Goal: Transaction & Acquisition: Purchase product/service

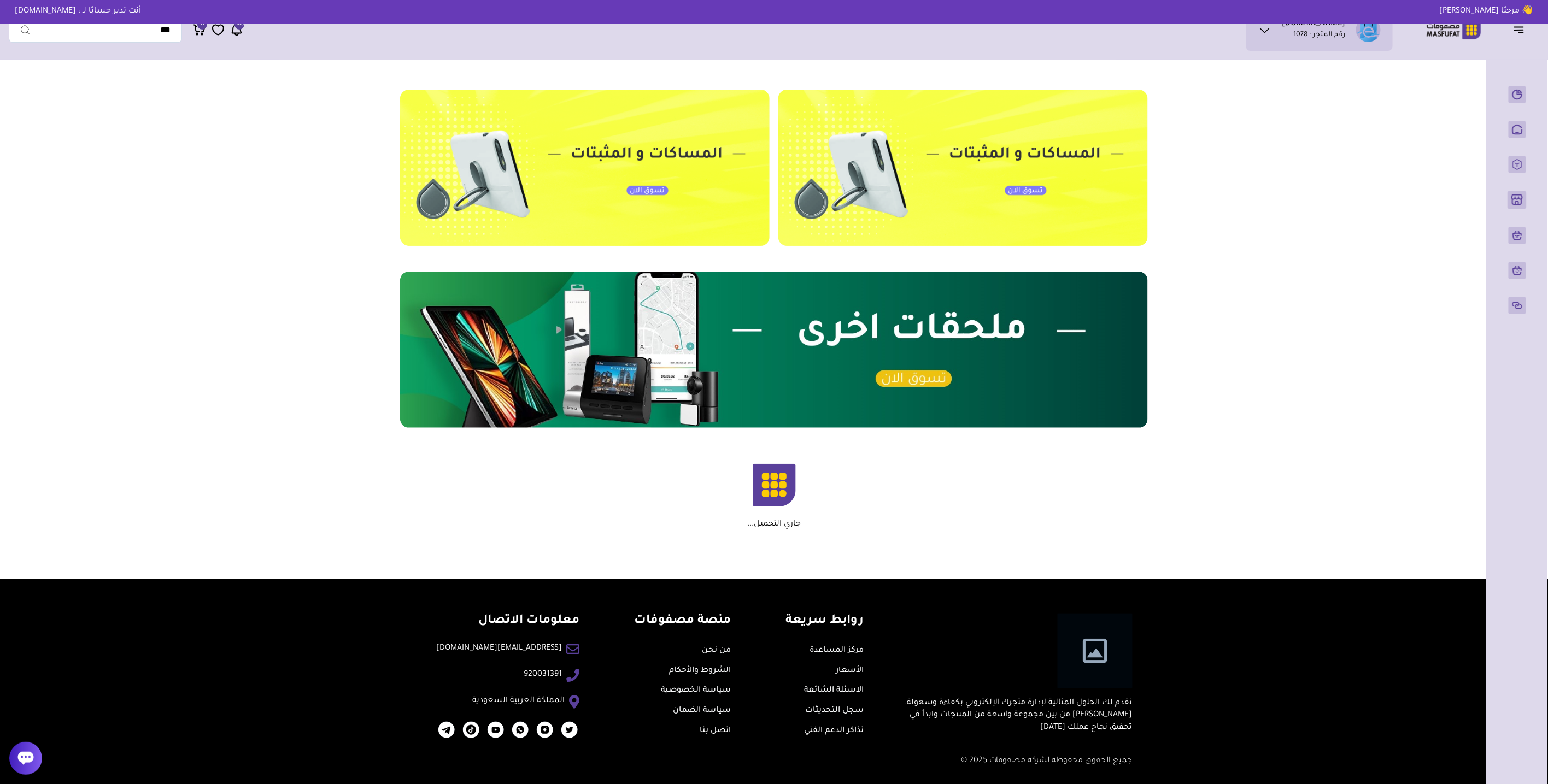
scroll to position [1482, 0]
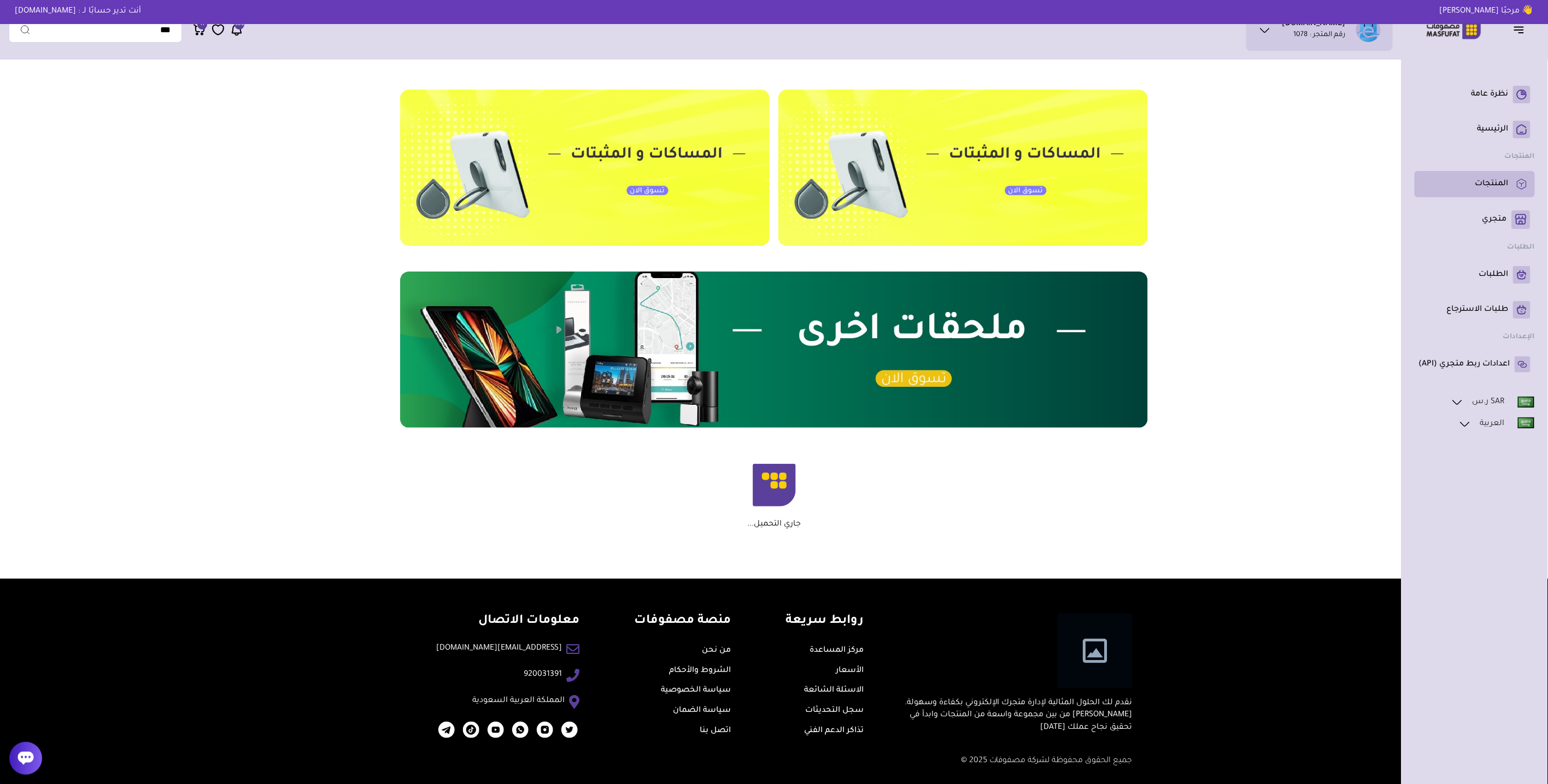
click at [1500, 179] on p "المنتجات" at bounding box center [1492, 184] width 33 height 11
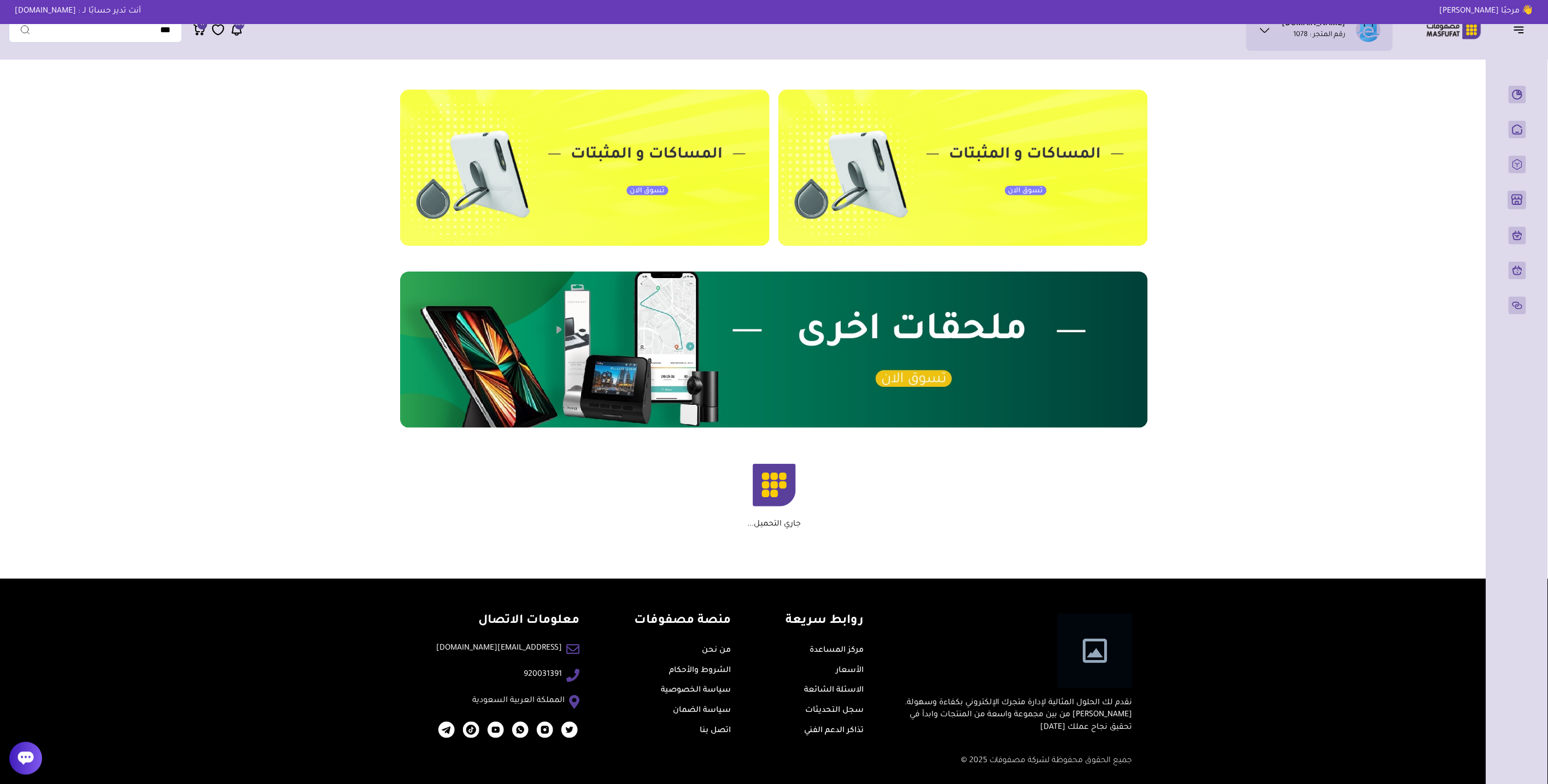
scroll to position [515, 0]
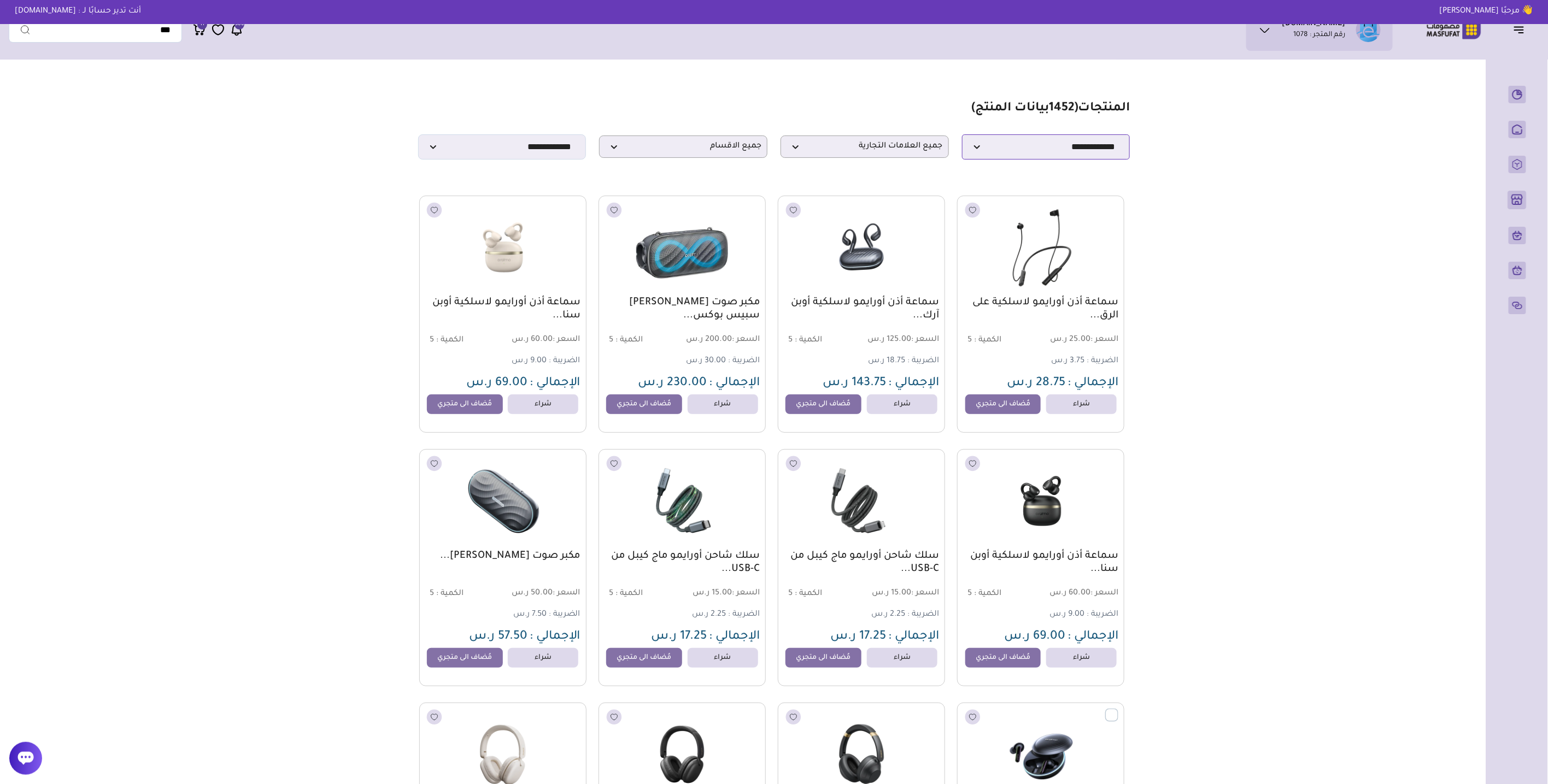
click at [1106, 151] on select "**********" at bounding box center [1046, 147] width 168 height 25
click at [899, 152] on span "جميع العلامات التجارية" at bounding box center [865, 146] width 156 height 11
type input "*"
type input "****"
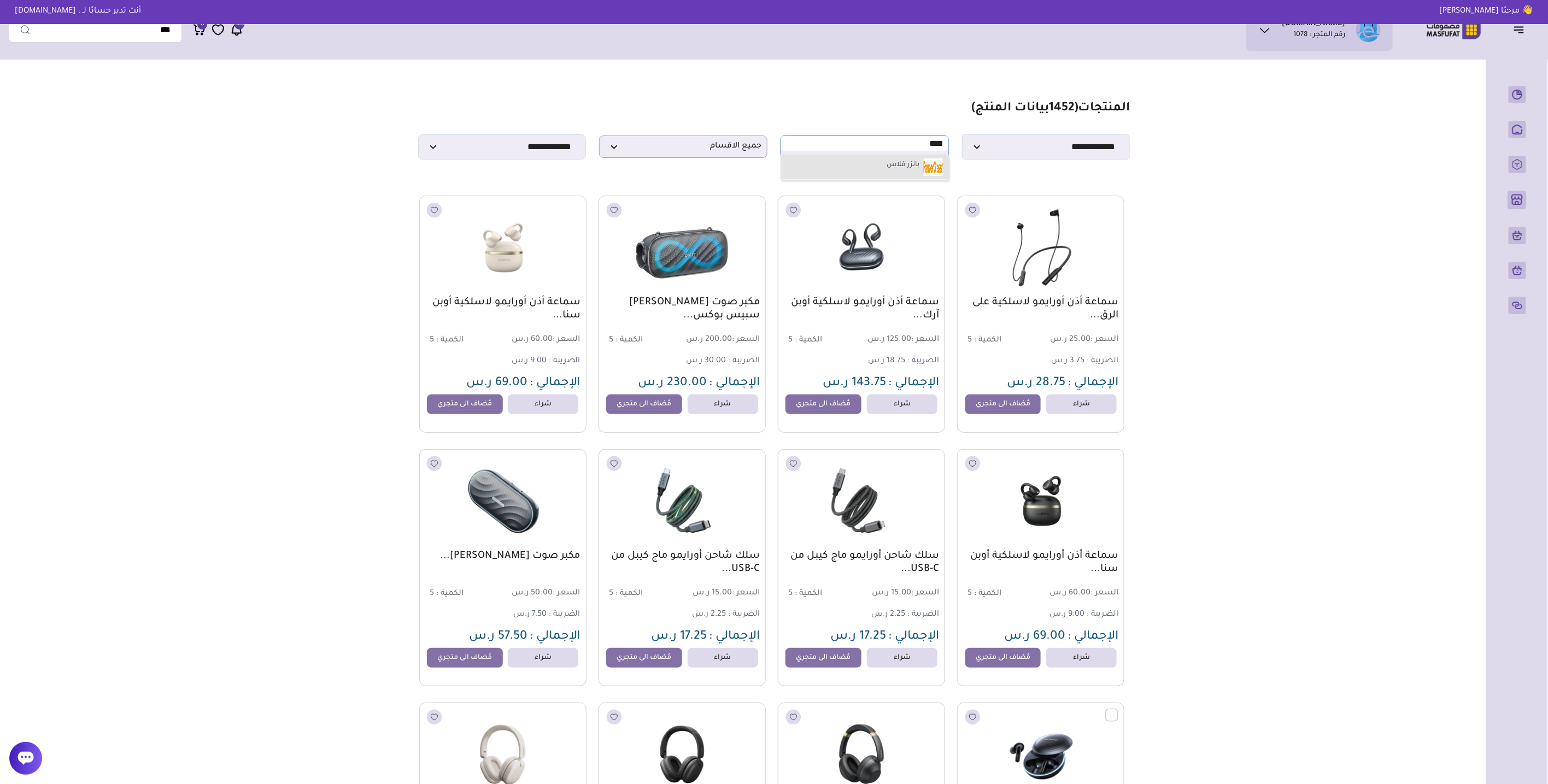
click at [899, 158] on div "جميع العلامات التجارية كي سمارت ويكس قير No matches for " بانز" at bounding box center [865, 167] width 168 height 26
click at [874, 167] on li "بانزر قلاس" at bounding box center [865, 167] width 167 height 25
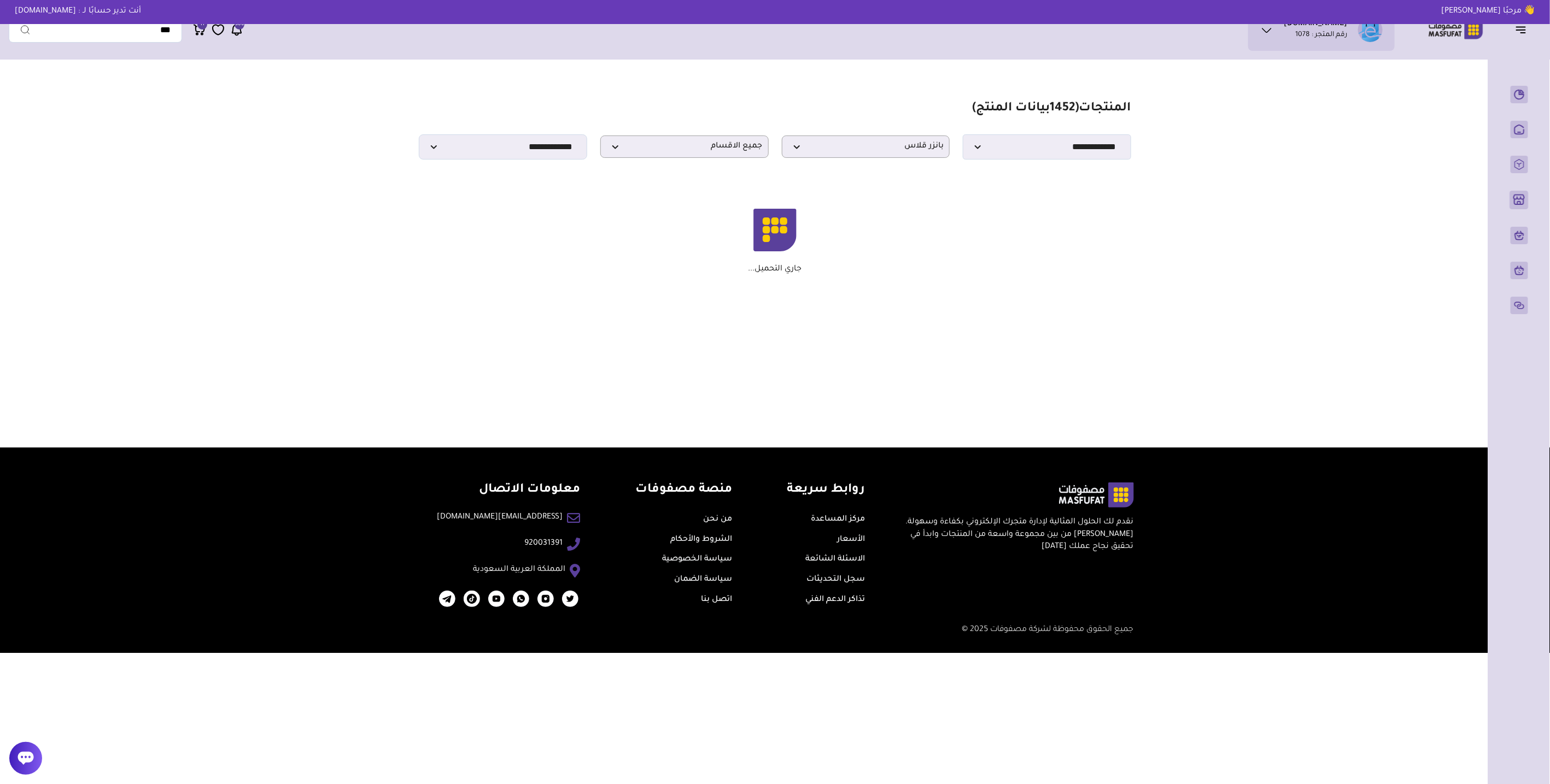
click at [236, 33] on icon at bounding box center [237, 30] width 9 height 11
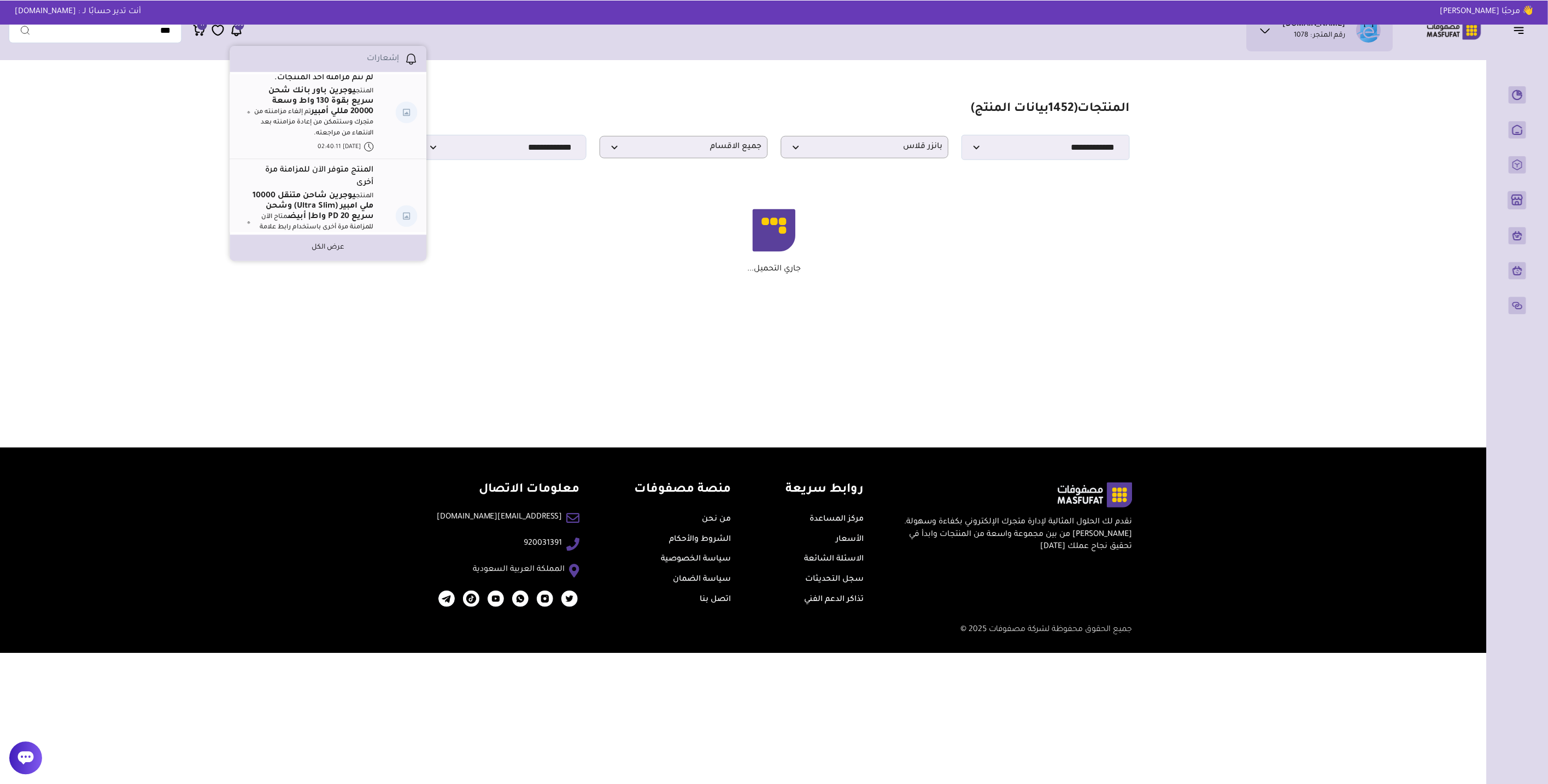
scroll to position [121, 0]
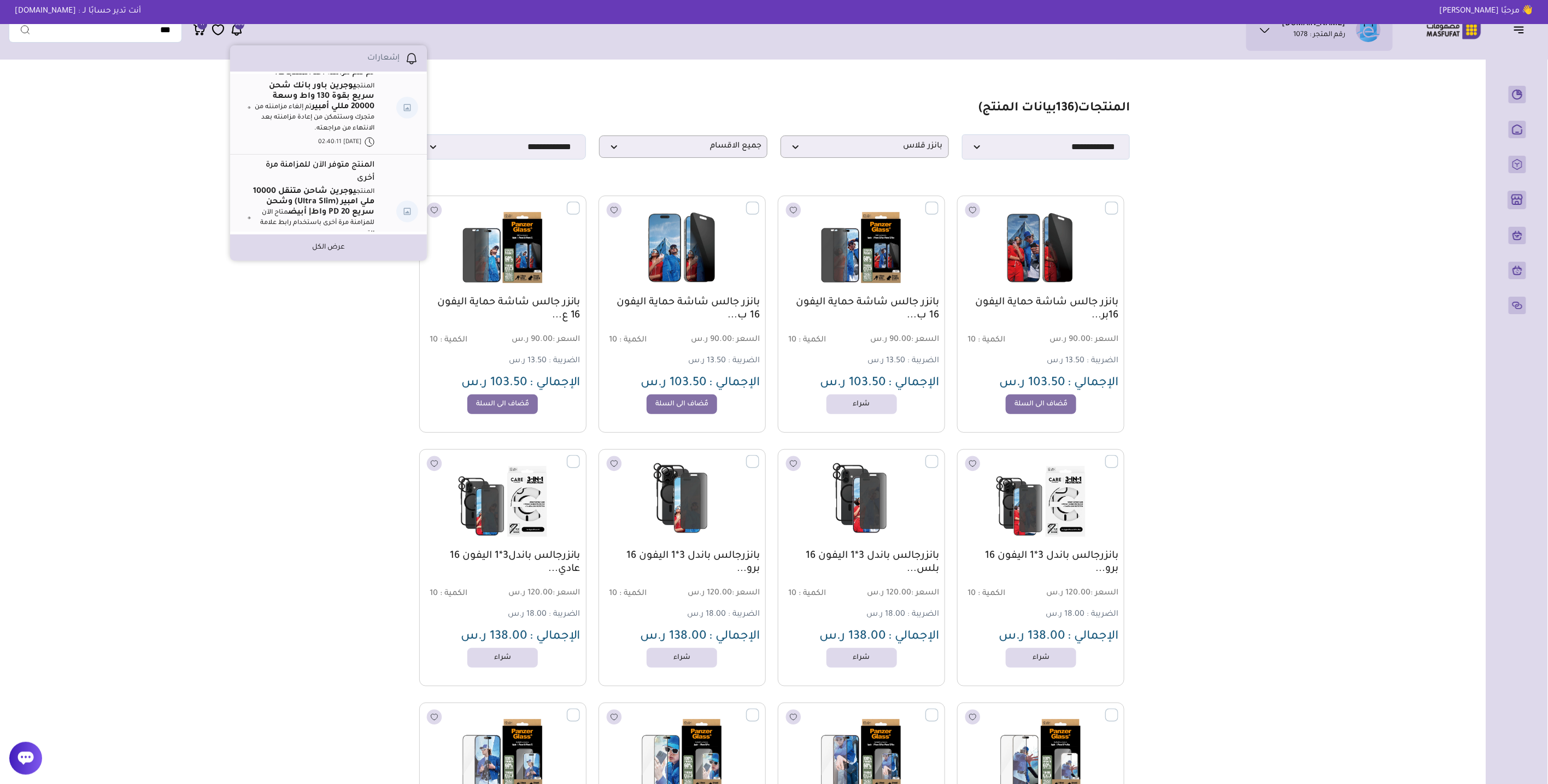
click at [467, 78] on section "مزامنة ( 0 ) تحديد الكل إلغاء التحديد المنتجات (" at bounding box center [774, 773] width 787 height 1418
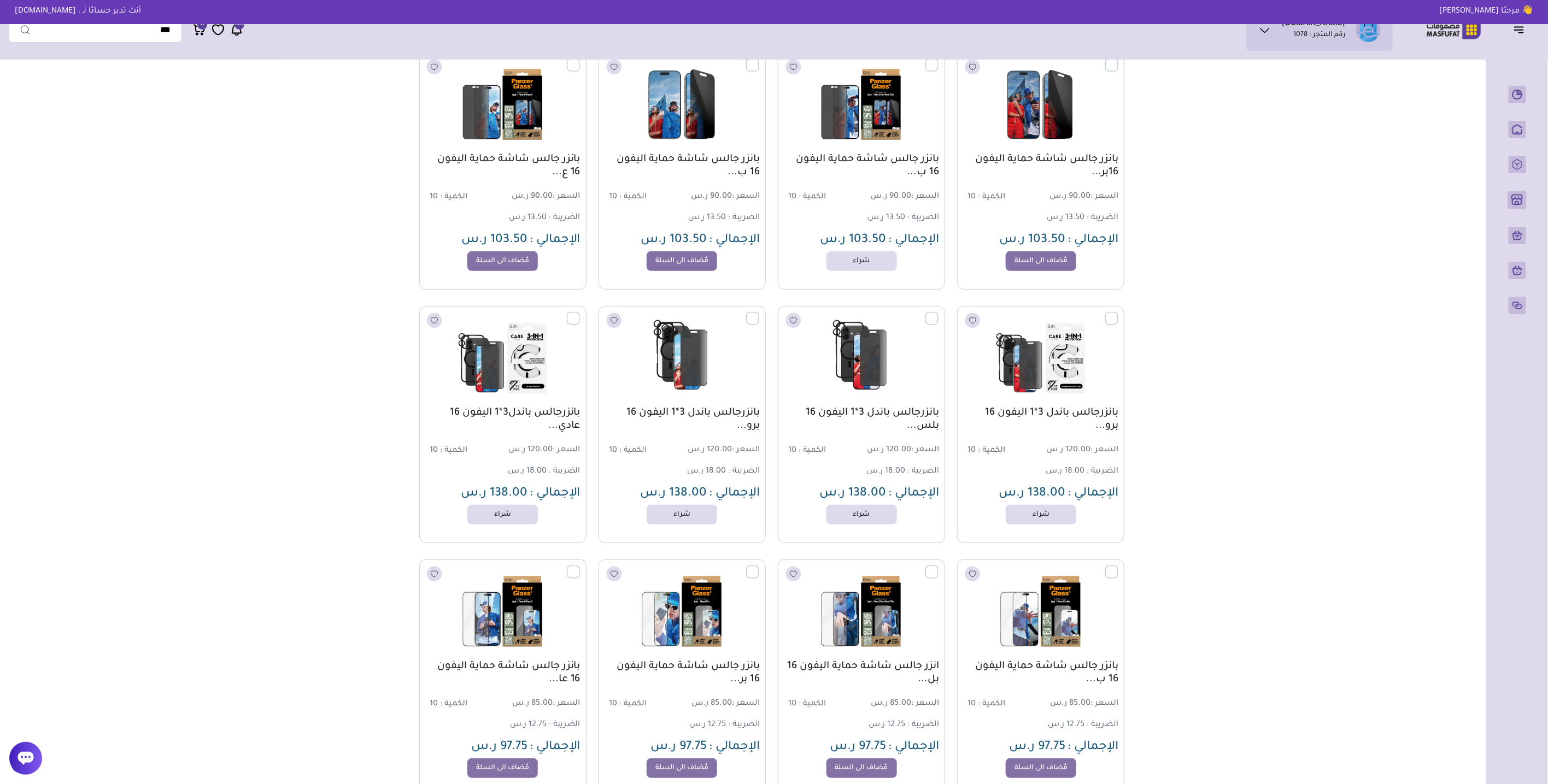
scroll to position [0, 0]
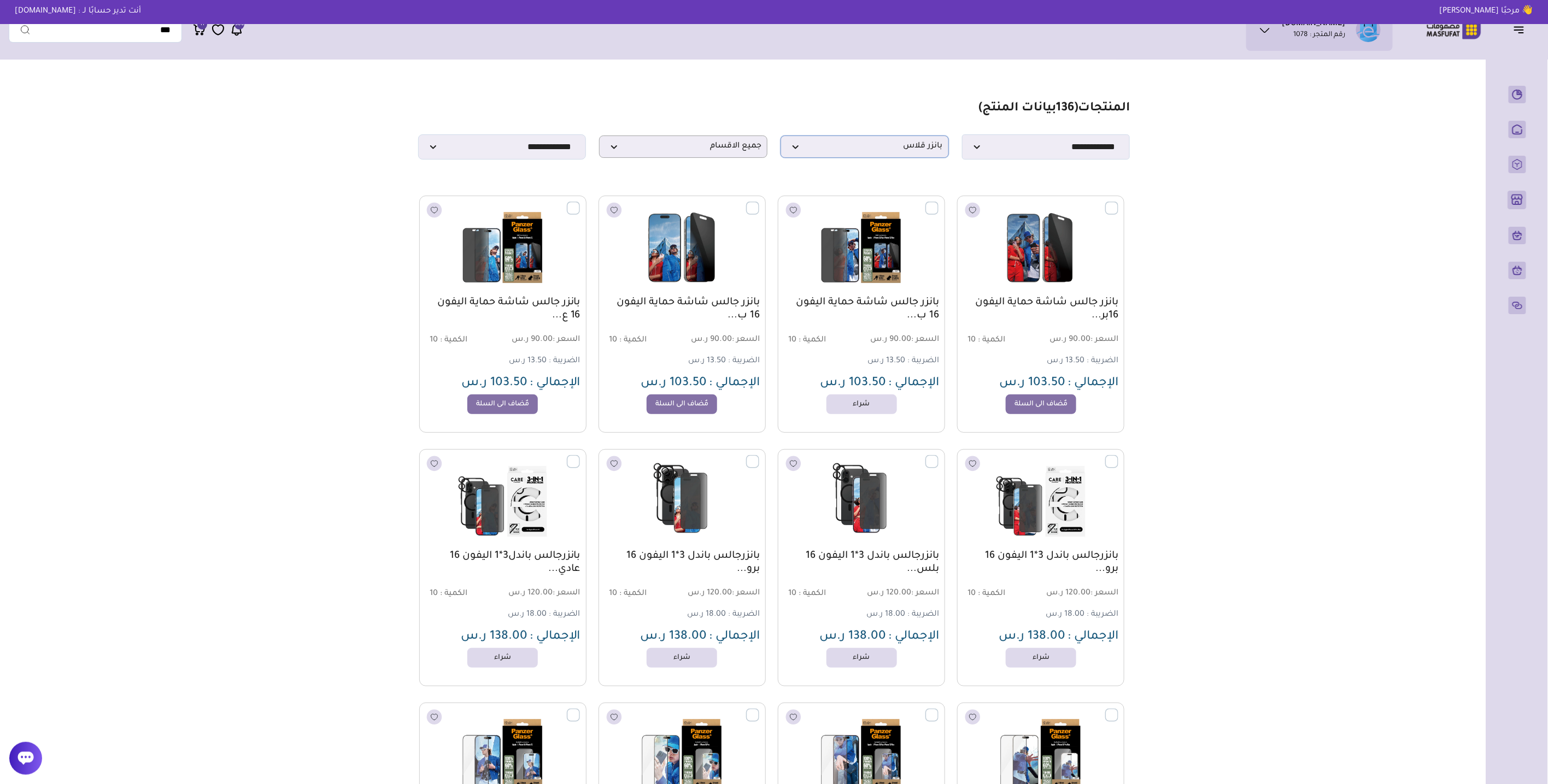
click at [863, 147] on span "بانزر قلاس" at bounding box center [865, 146] width 156 height 11
click at [863, 164] on label "جميع العلامات التجارية" at bounding box center [865, 166] width 161 height 14
select select "*"
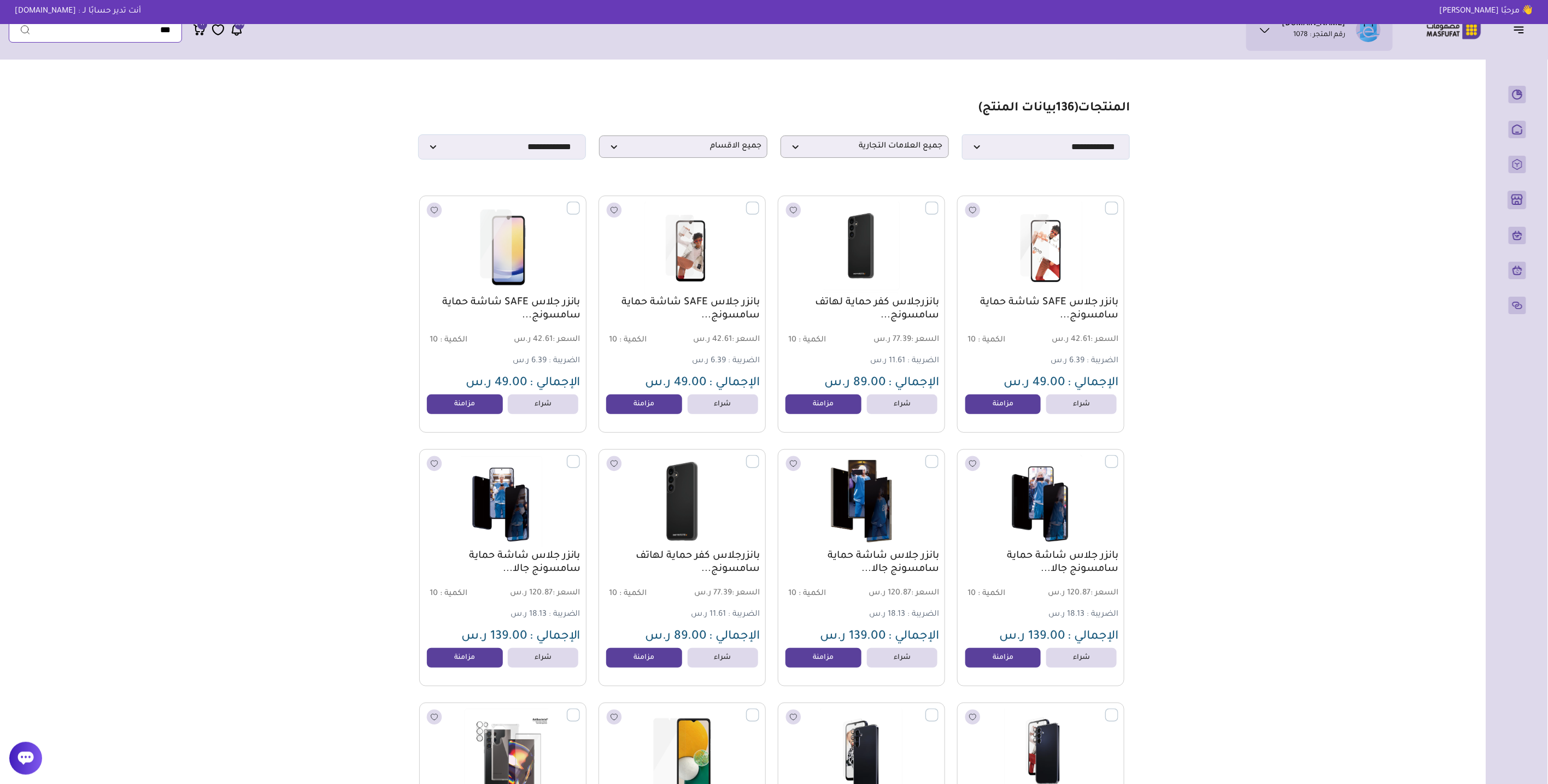
click at [104, 35] on input "text" at bounding box center [95, 30] width 173 height 25
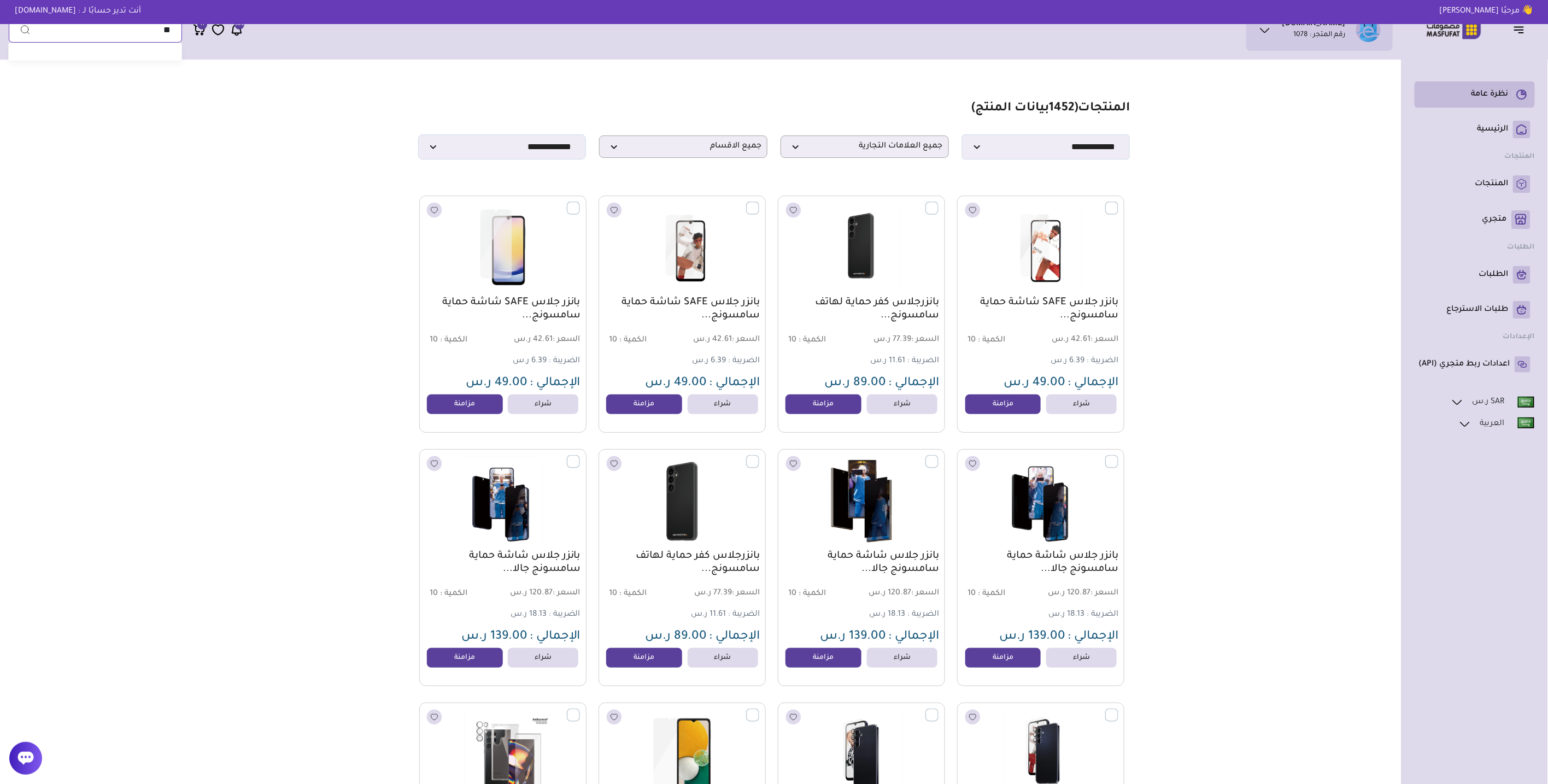
type input "**"
click at [1502, 97] on p "نظرة عامة" at bounding box center [1490, 95] width 37 height 11
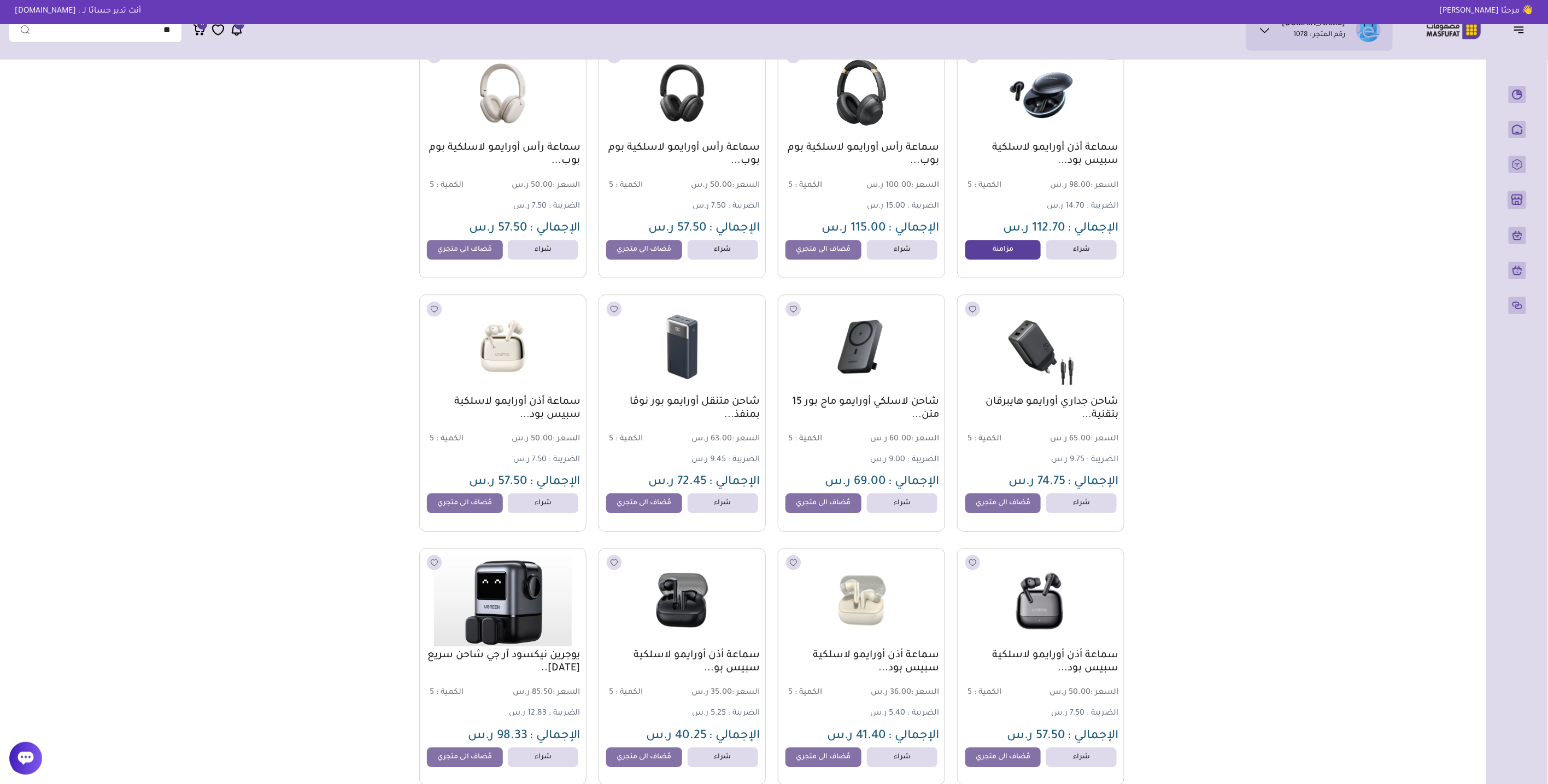
scroll to position [2004, 0]
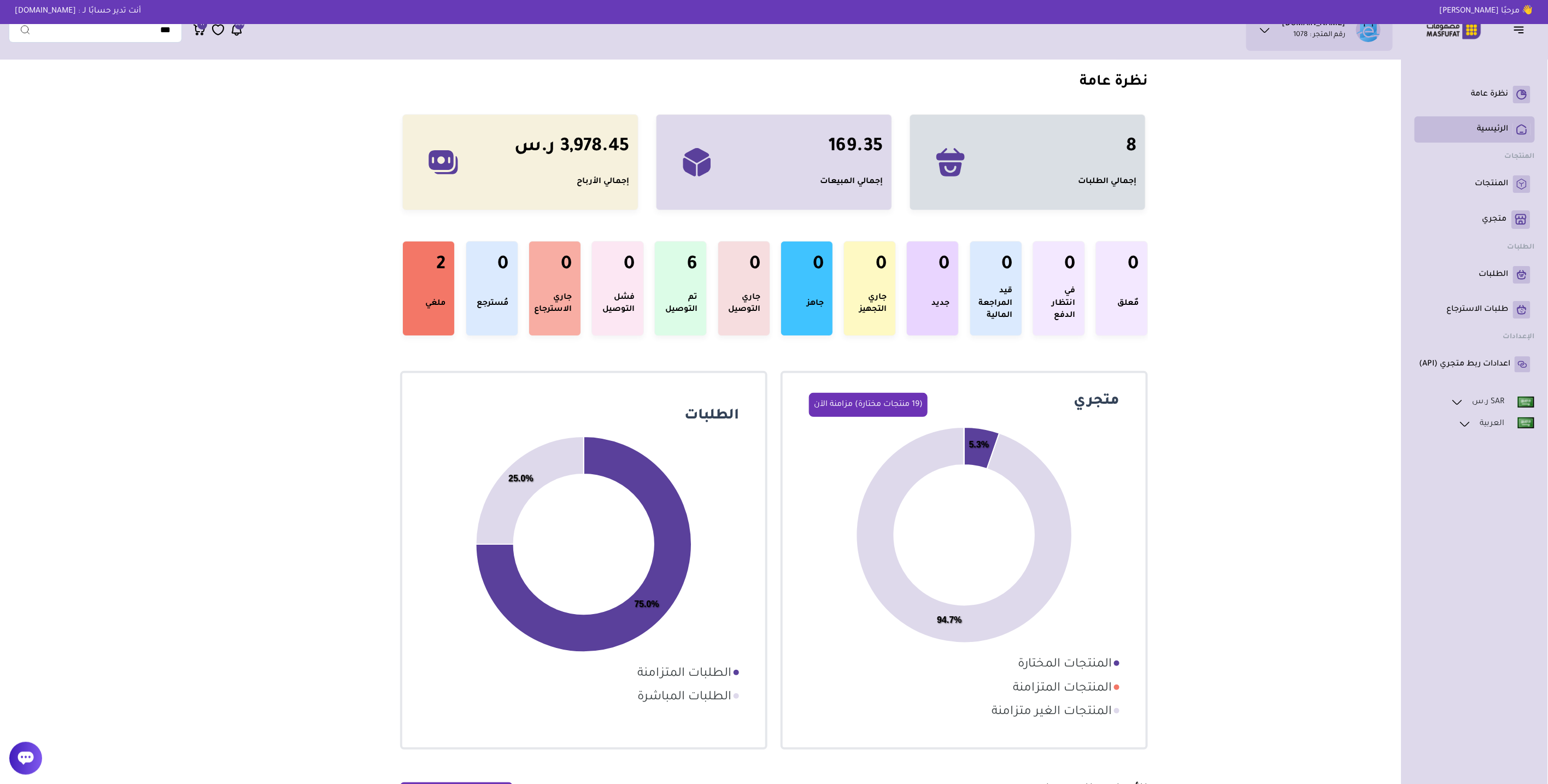
click at [1511, 125] on link "الرئيسية" at bounding box center [1474, 129] width 111 height 17
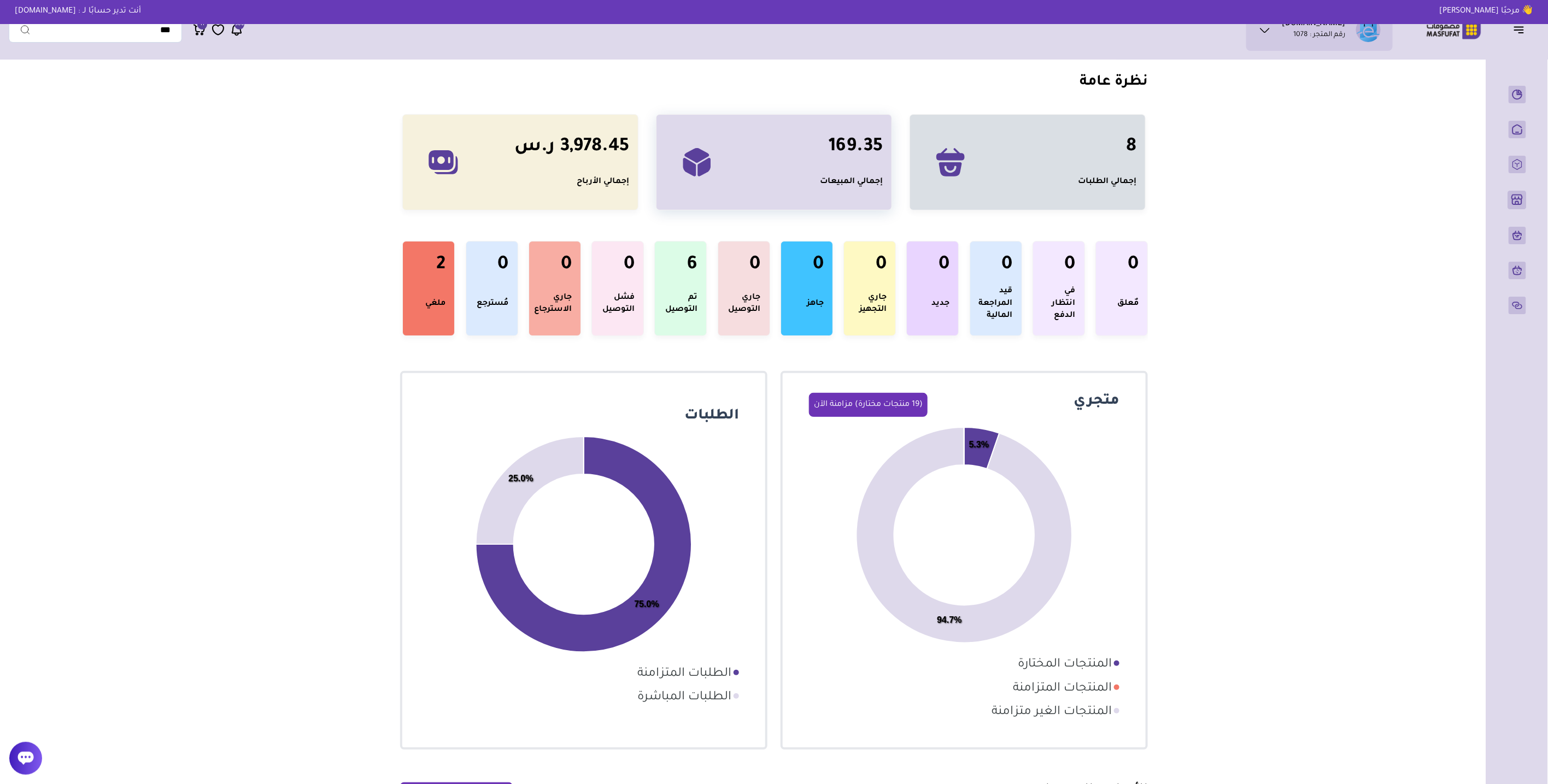
click at [844, 151] on h3 "169.35" at bounding box center [856, 147] width 54 height 22
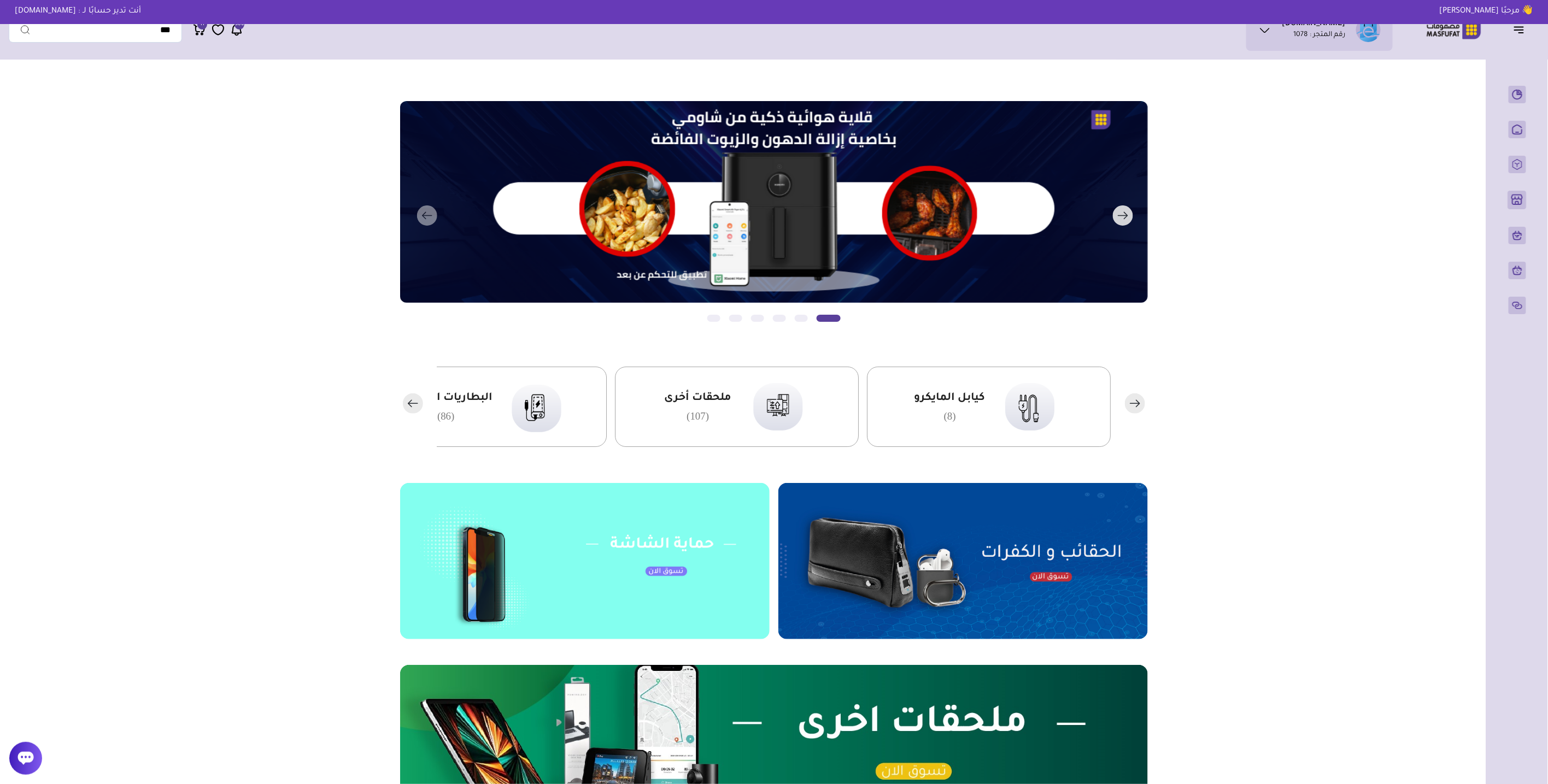
click at [1122, 216] on rect "button" at bounding box center [1123, 216] width 20 height 20
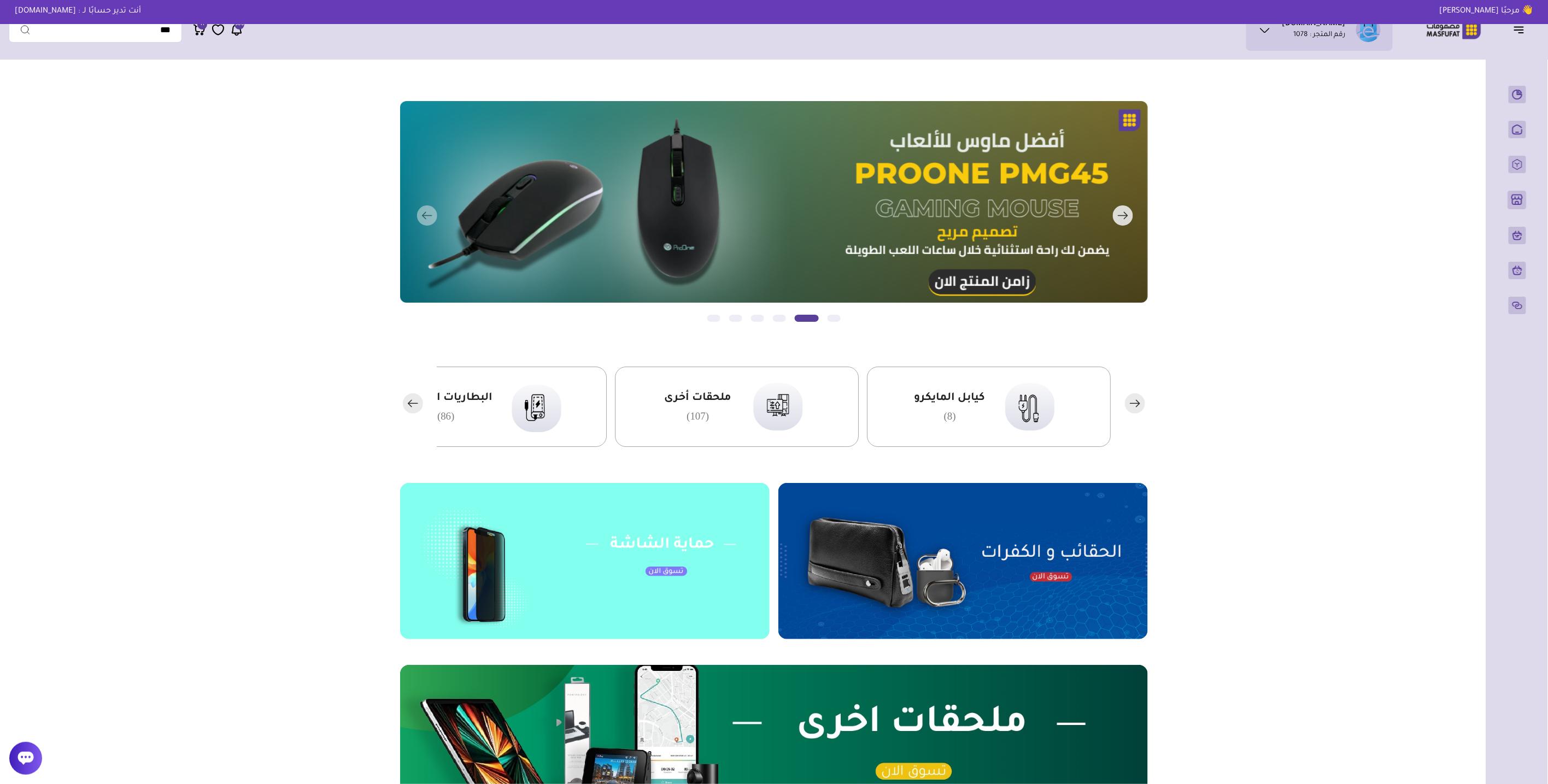
click at [1122, 216] on rect "button" at bounding box center [1123, 216] width 20 height 20
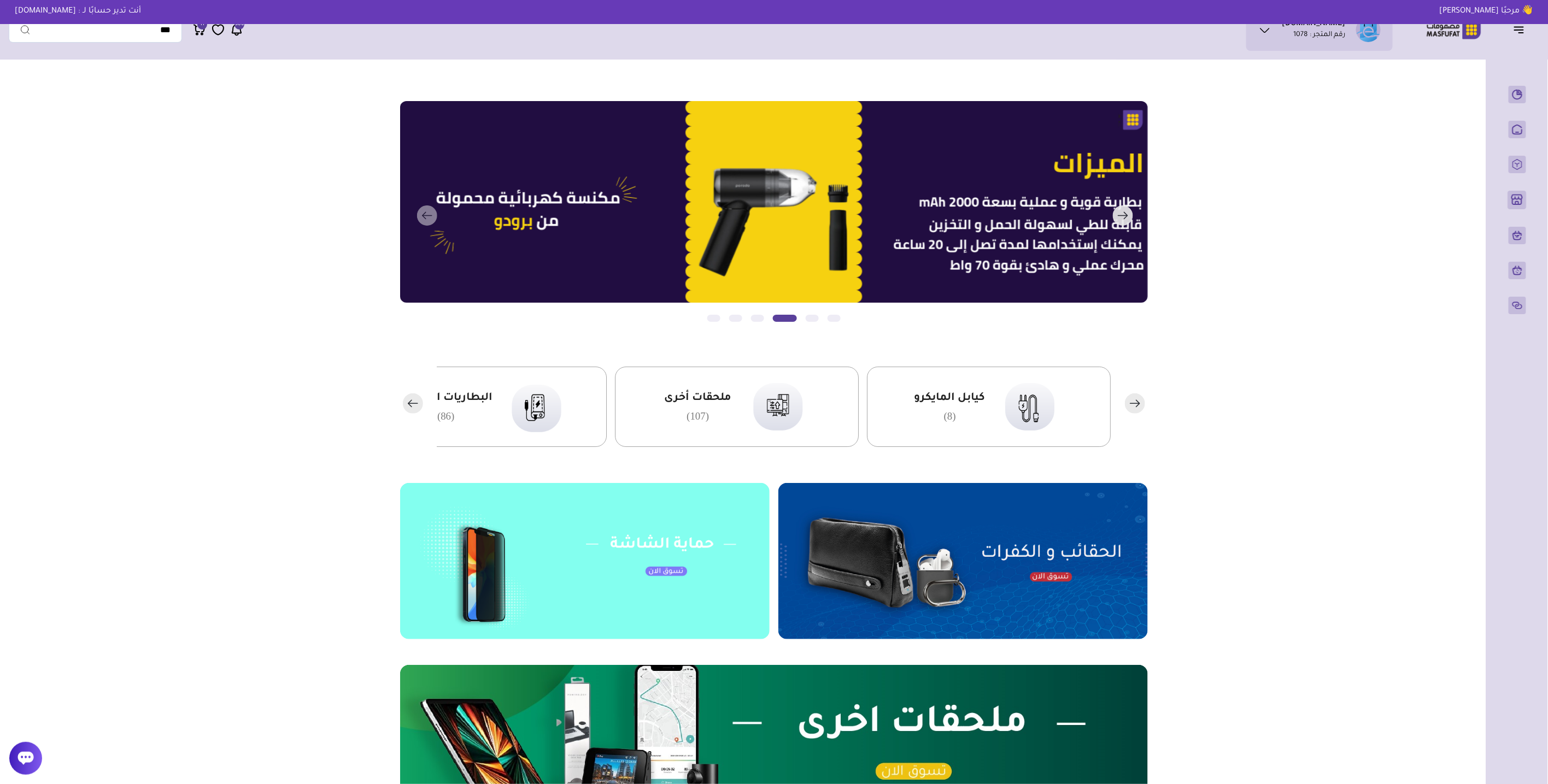
click at [1122, 216] on rect "button" at bounding box center [1123, 216] width 20 height 20
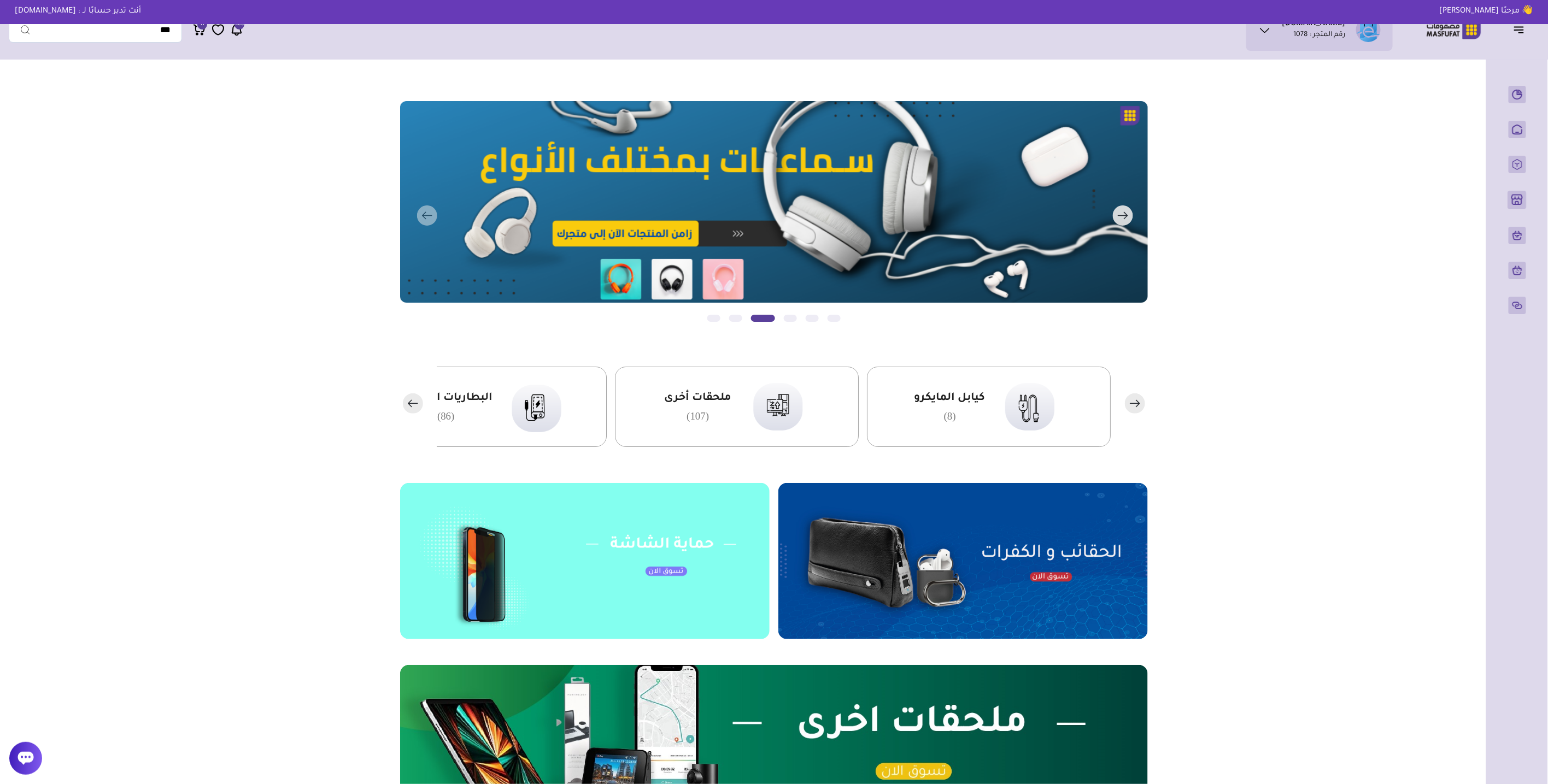
click at [1122, 216] on rect "button" at bounding box center [1123, 216] width 20 height 20
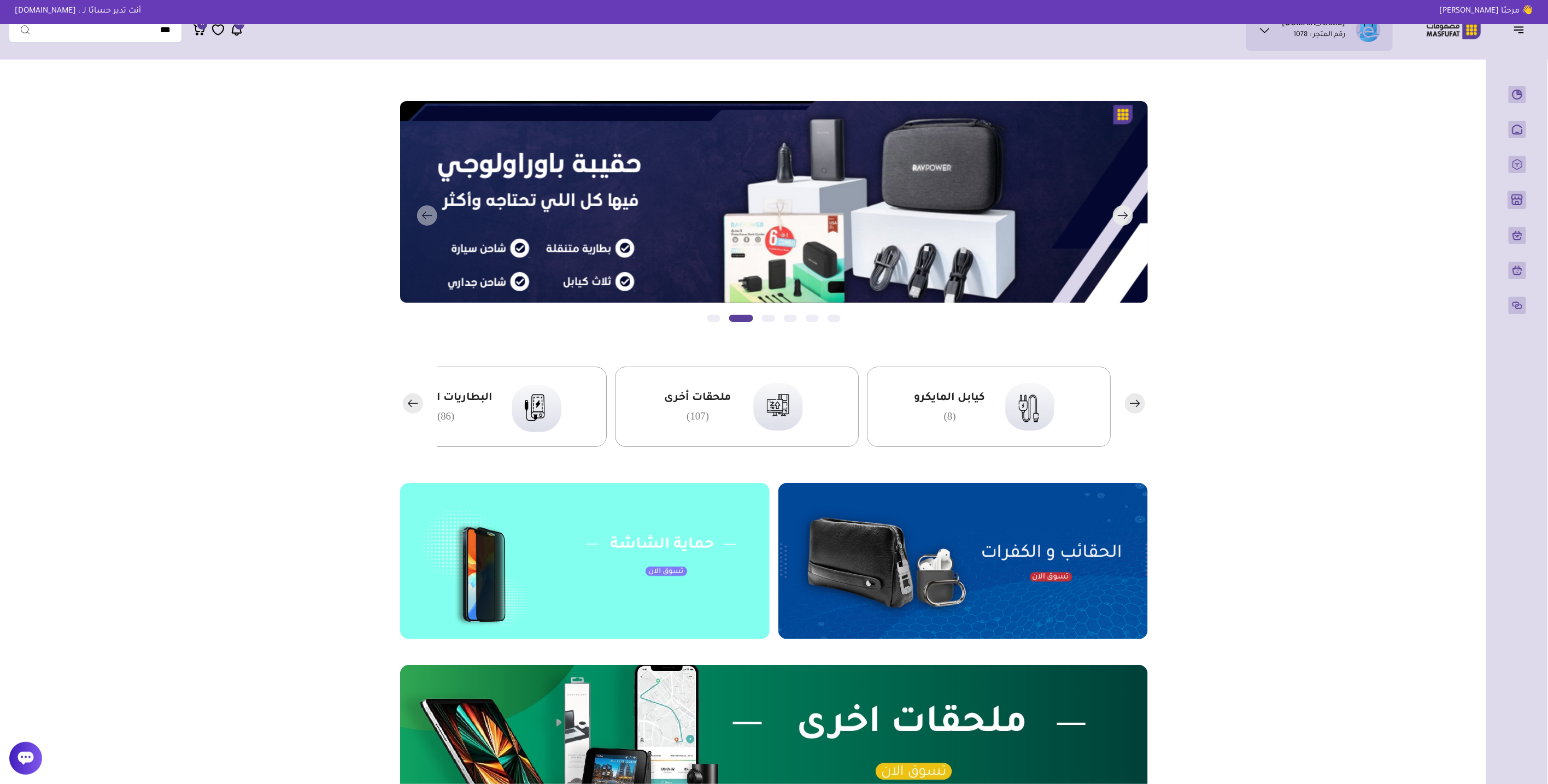
click at [1122, 216] on rect "button" at bounding box center [1123, 216] width 20 height 20
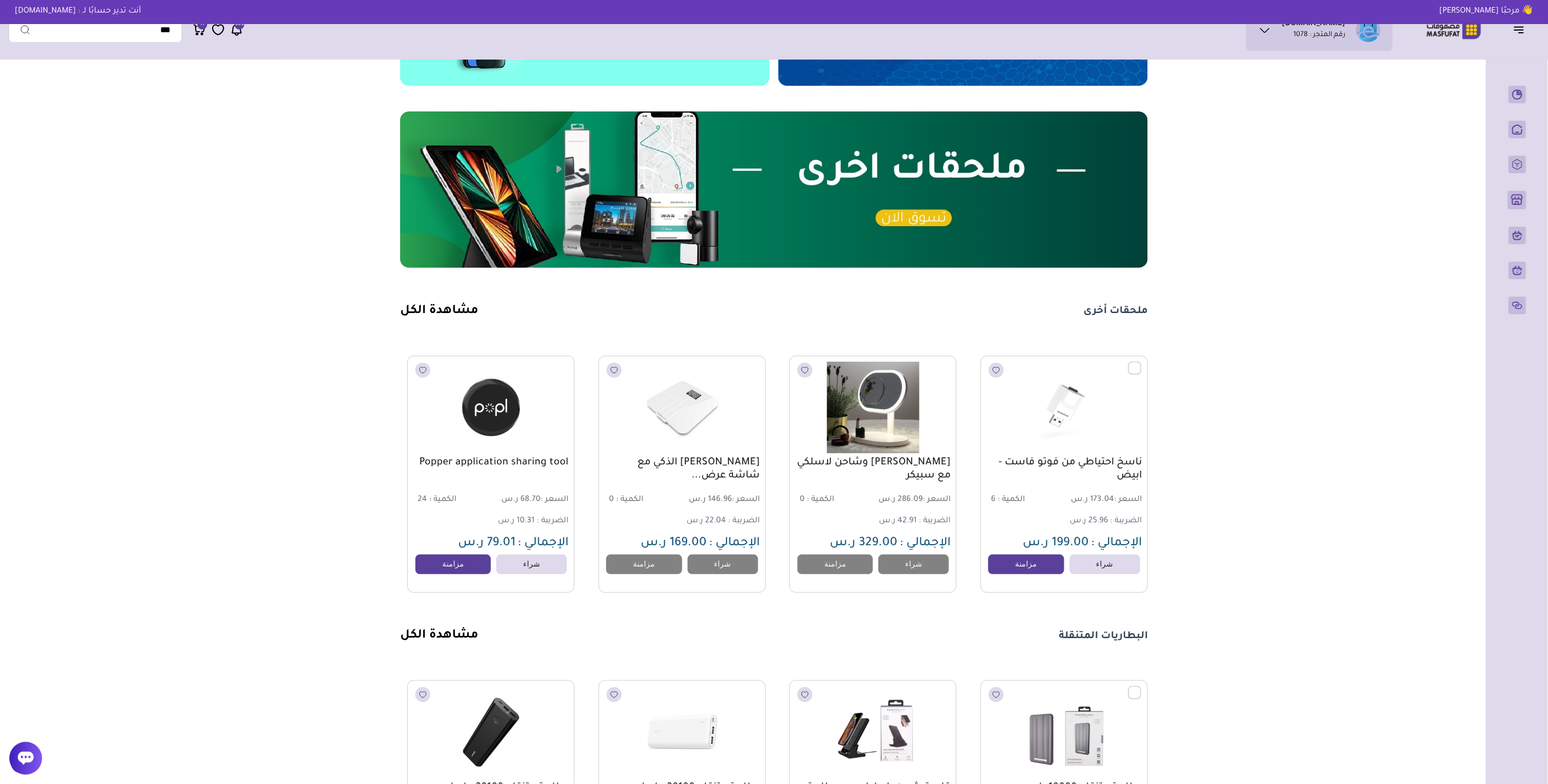
scroll to position [509, 0]
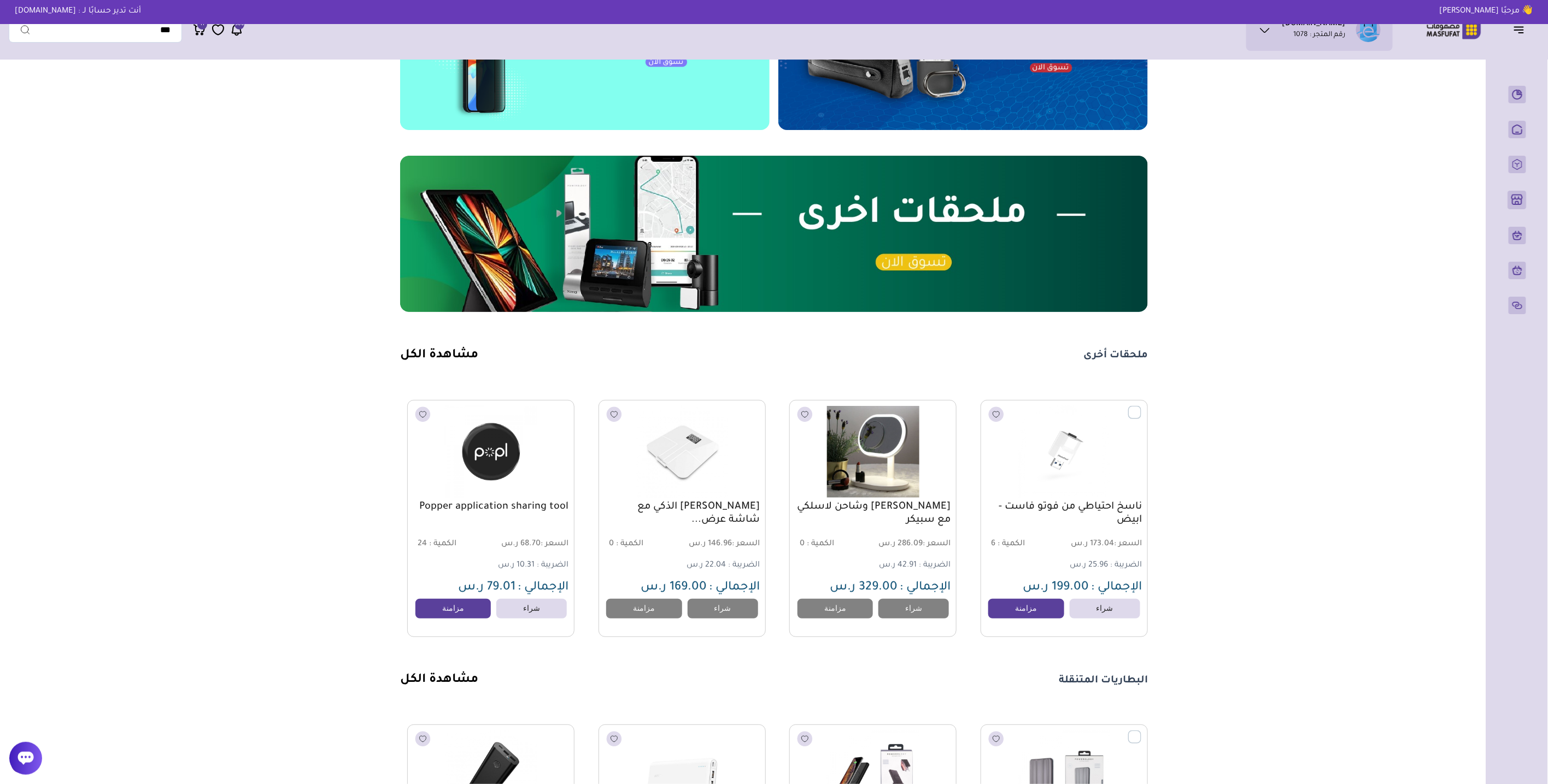
click at [442, 353] on link "مشاهدة الكل" at bounding box center [439, 355] width 78 height 13
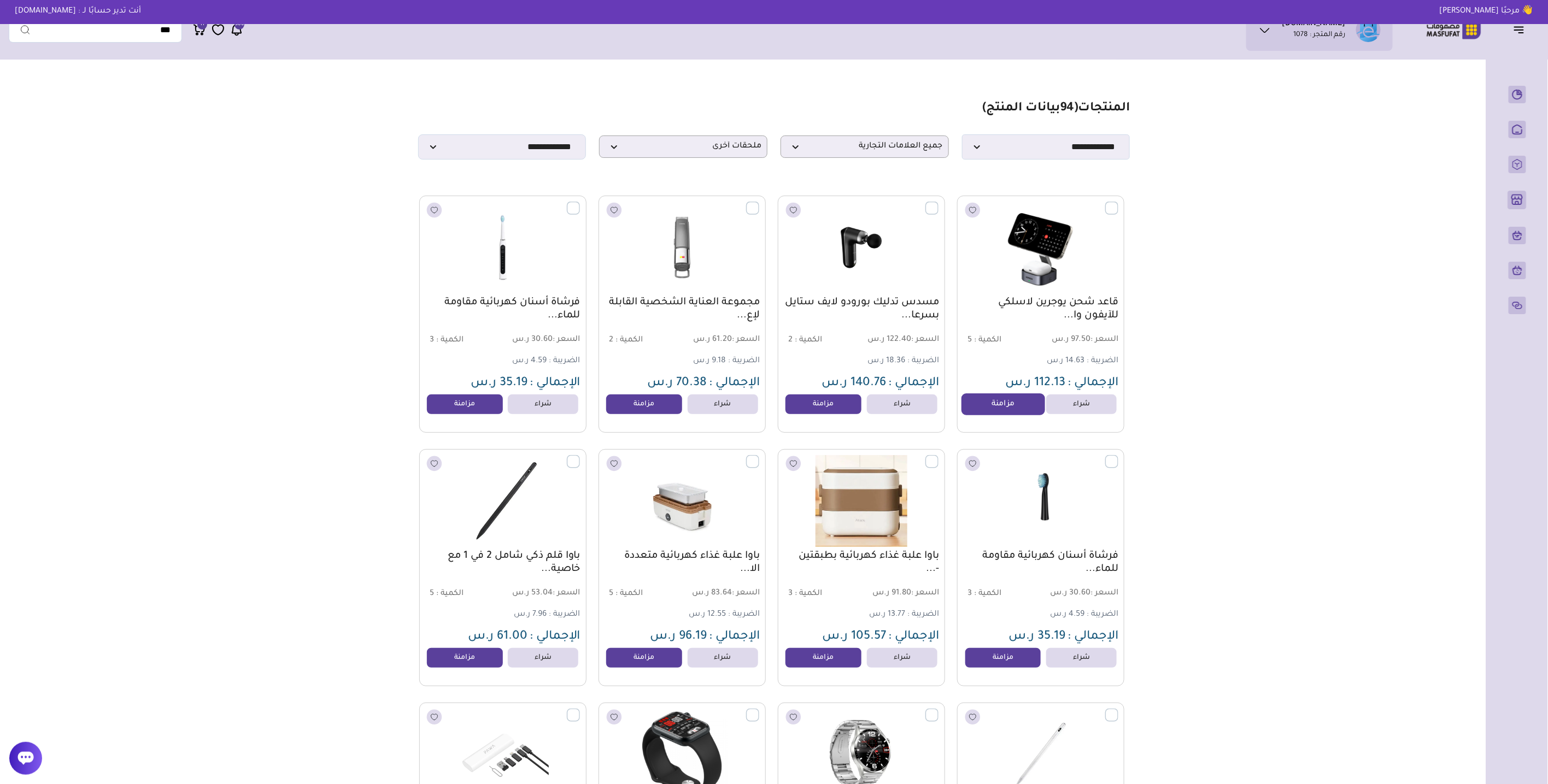
click at [996, 405] on link "مزامنة" at bounding box center [1003, 404] width 83 height 22
click at [713, 147] on span "ملحقات أخرى" at bounding box center [683, 146] width 156 height 11
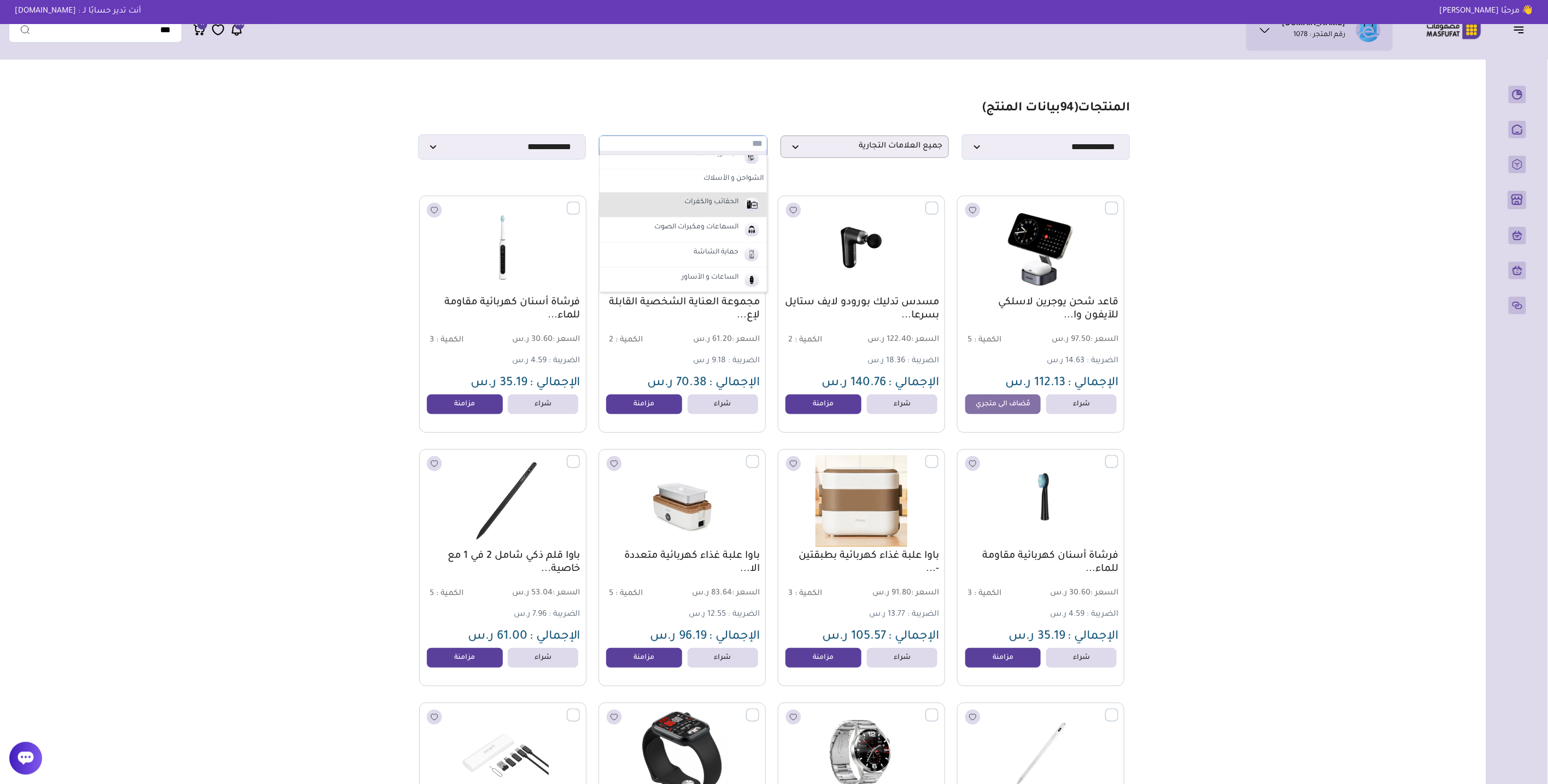
click at [706, 203] on label "الحقائب والكفرات" at bounding box center [711, 203] width 57 height 14
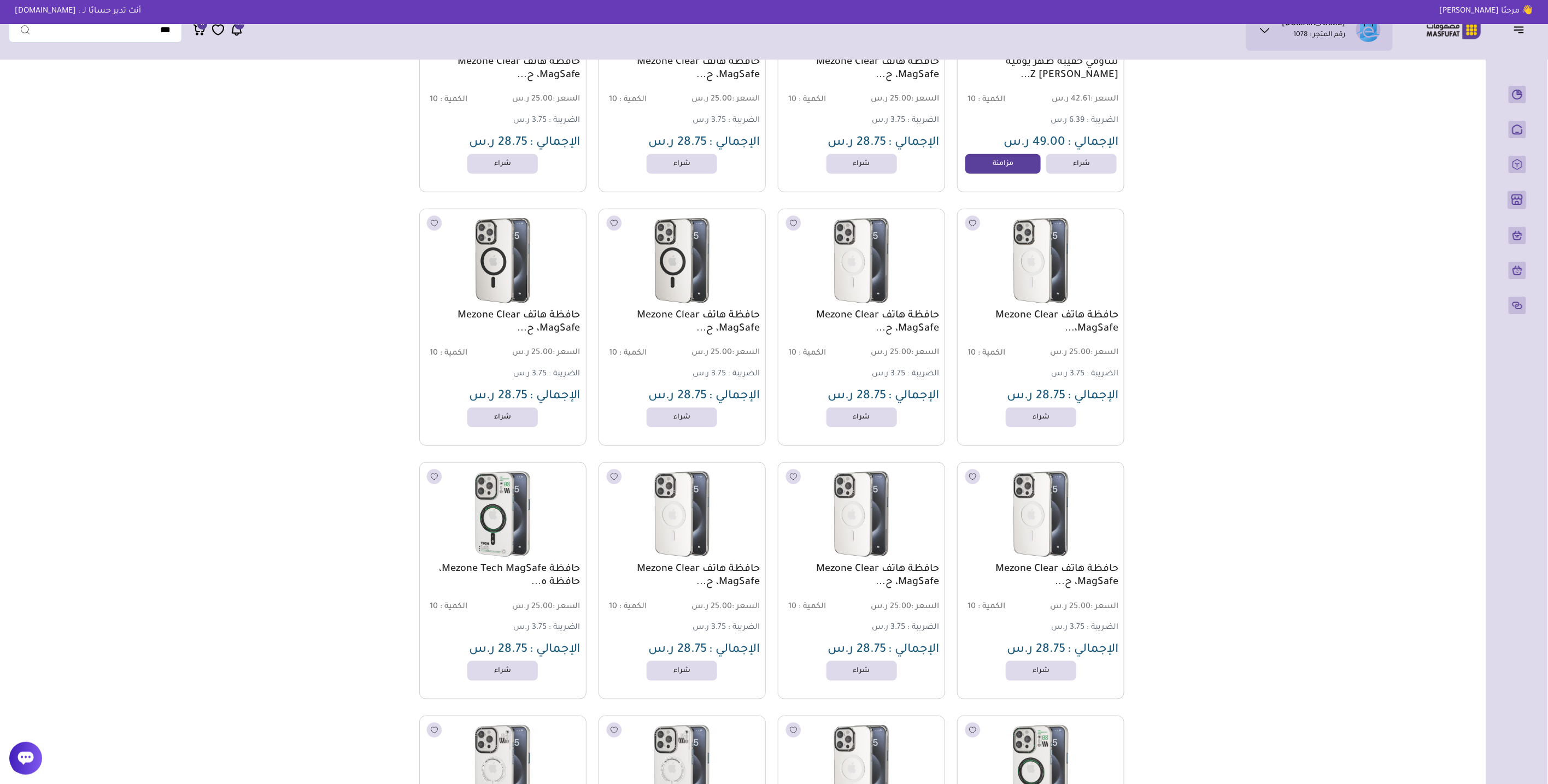
scroll to position [0, 0]
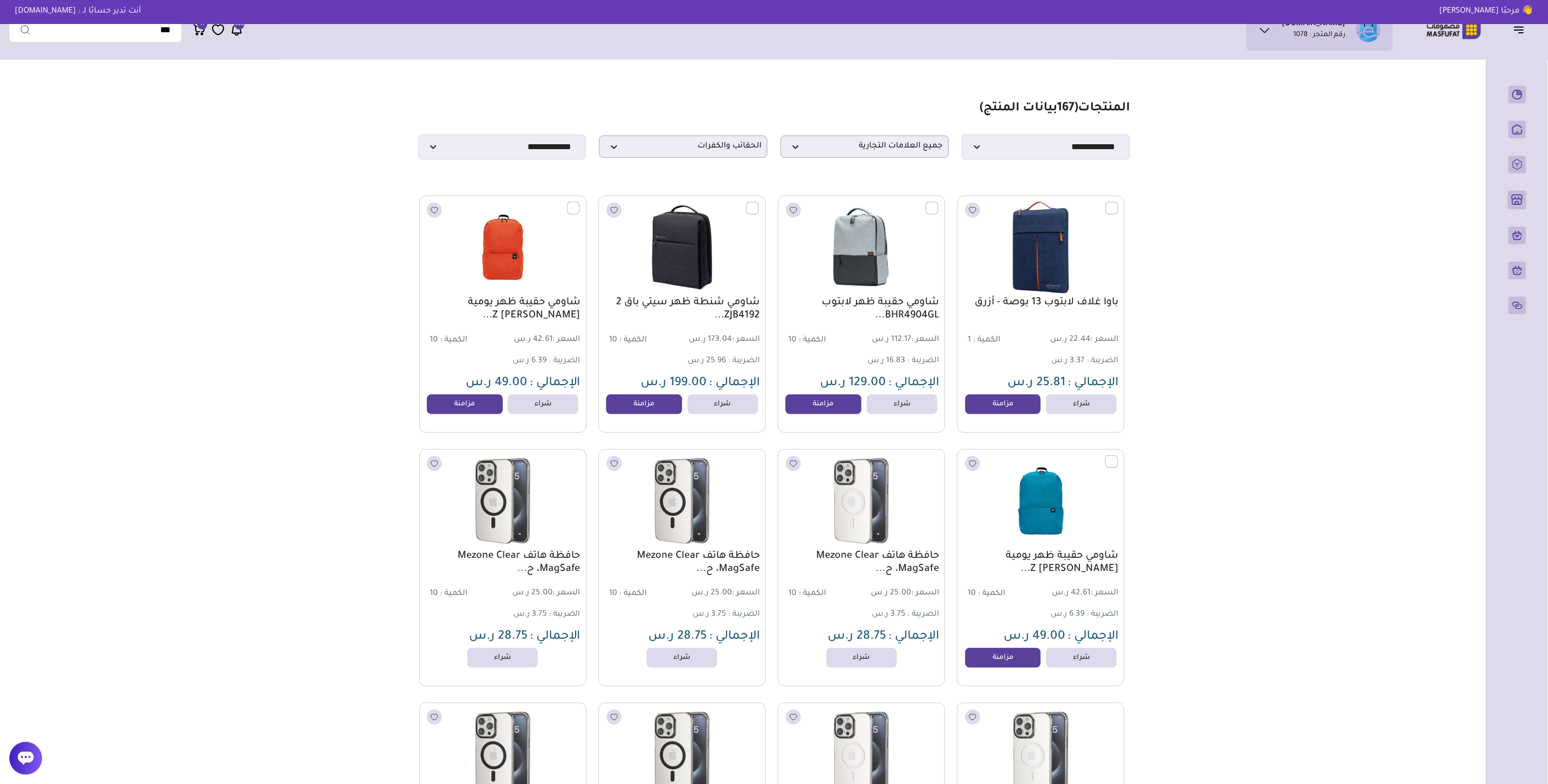
drag, startPoint x: 1339, startPoint y: 368, endPoint x: 1309, endPoint y: 234, distance: 137.3
click at [722, 158] on p "الحقائب والكفرات" at bounding box center [683, 146] width 168 height 22
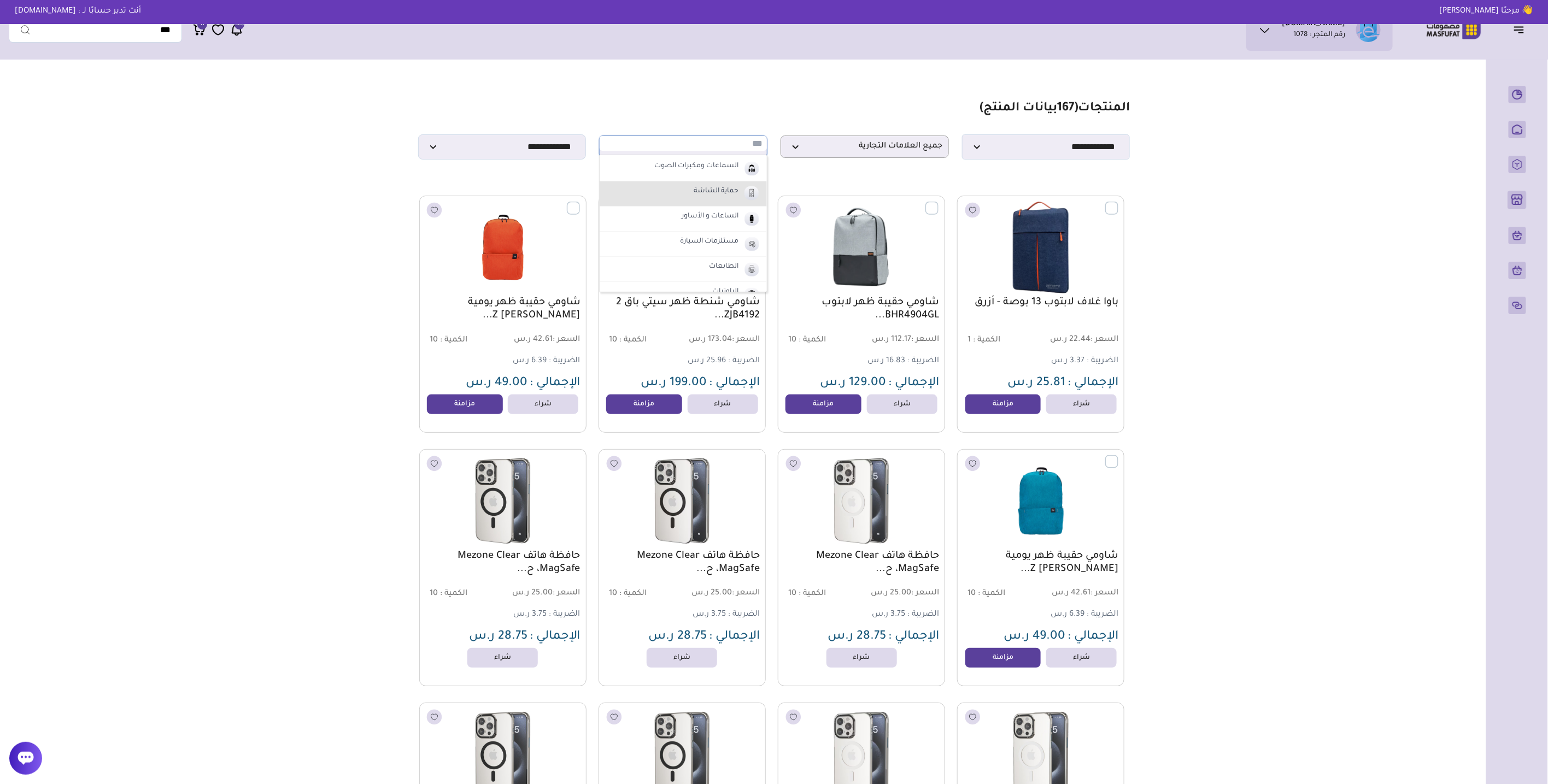
click at [709, 187] on label "حماية الشاشة" at bounding box center [716, 192] width 48 height 14
select select "*"
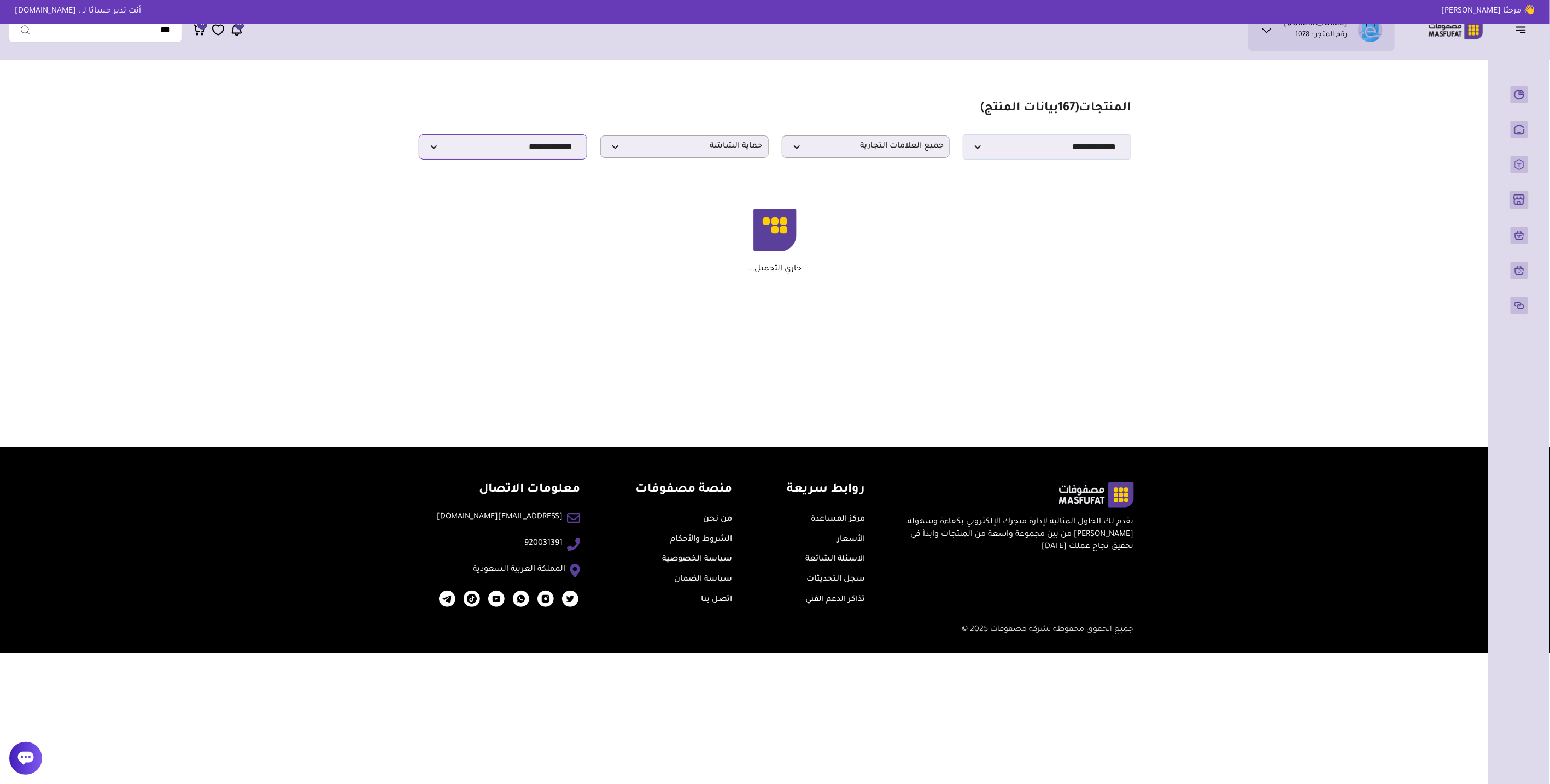
click at [484, 153] on select "**********" at bounding box center [503, 147] width 168 height 25
click at [455, 101] on section "**********" at bounding box center [775, 130] width 712 height 59
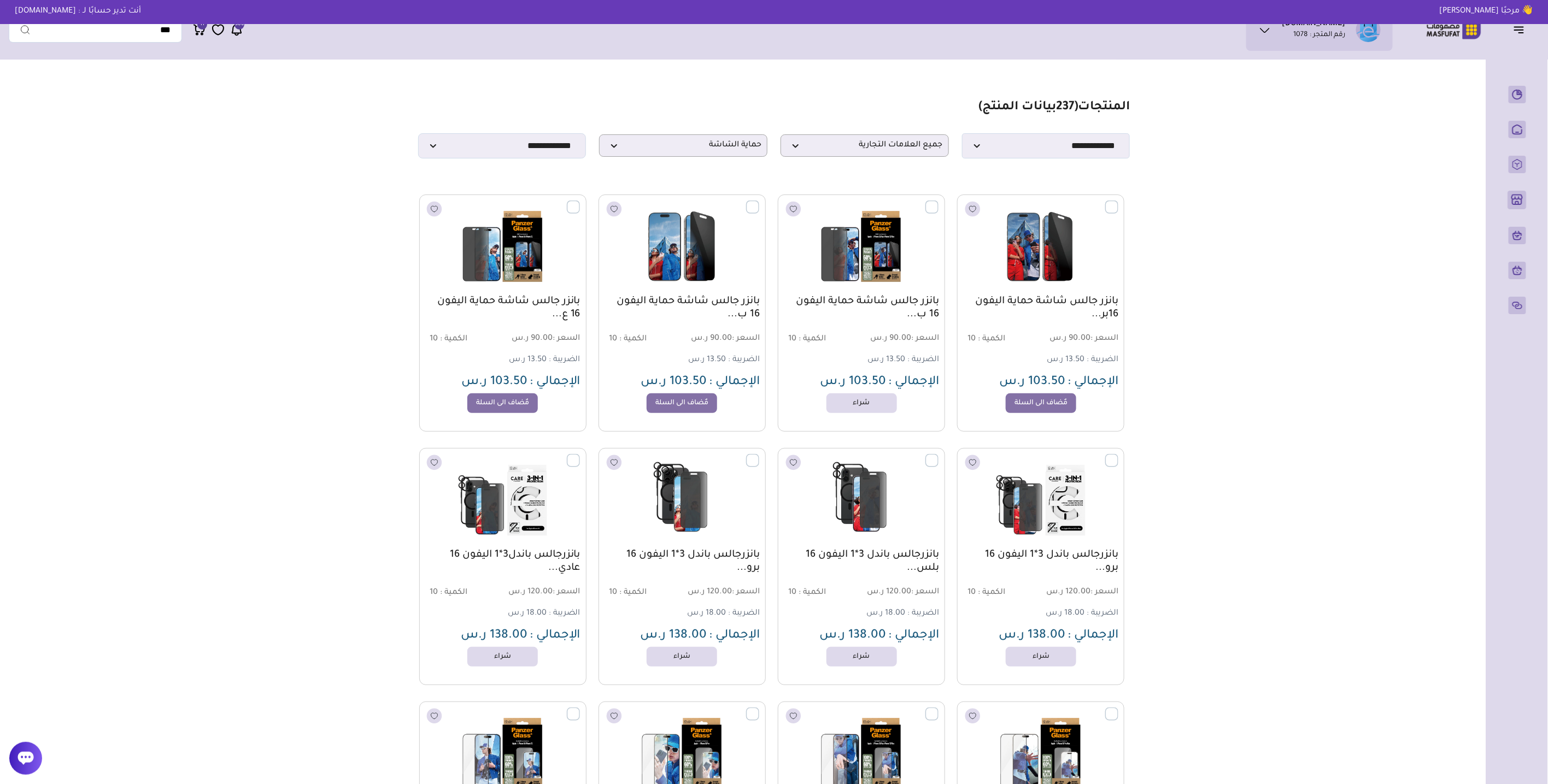
scroll to position [0, 0]
click at [202, 34] on icon at bounding box center [199, 30] width 13 height 14
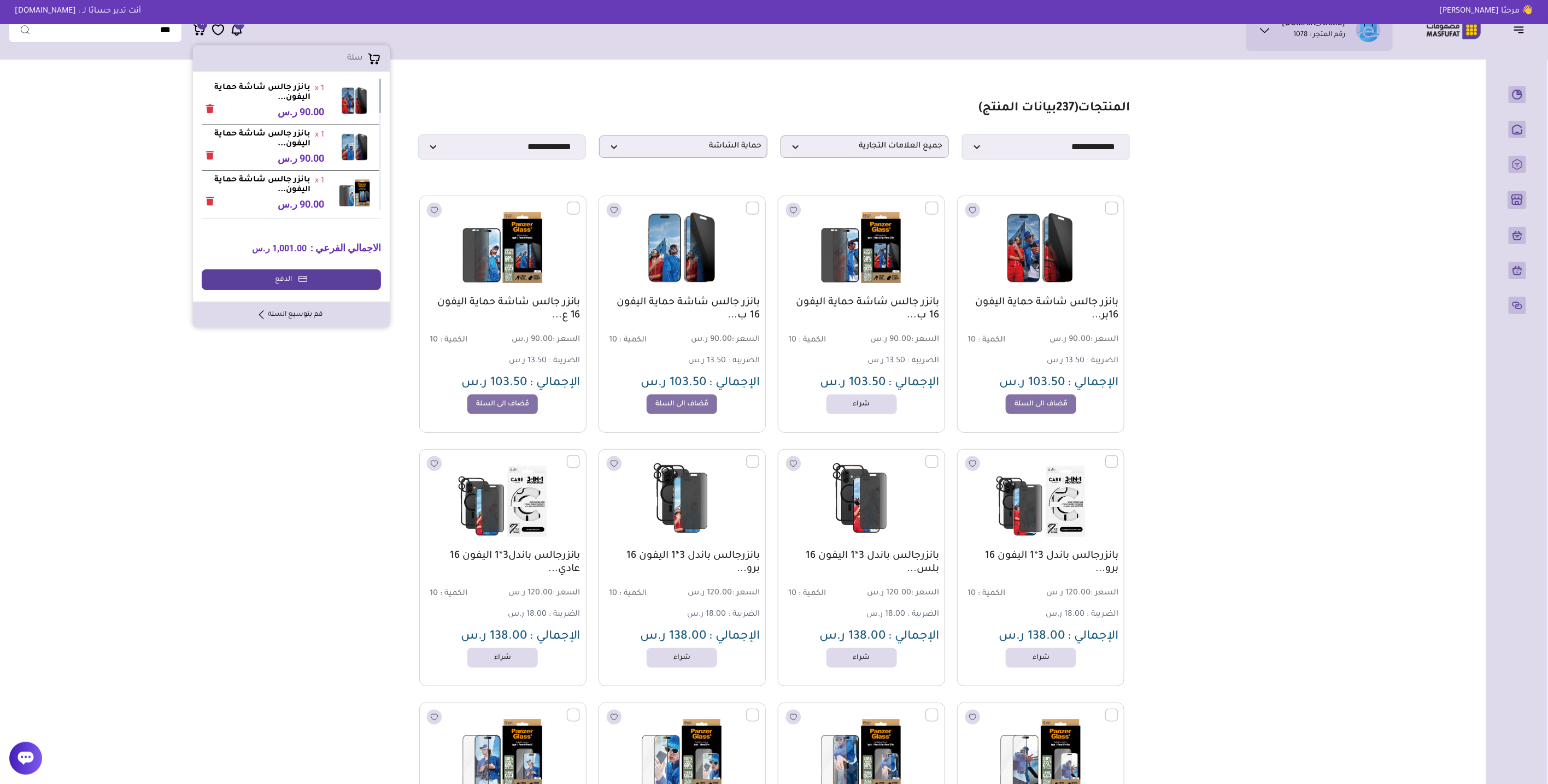
click at [315, 317] on link "قم بتوسيع السلة" at bounding box center [291, 315] width 64 height 10
click at [267, 314] on link "قم بتوسيع السلة" at bounding box center [291, 315] width 64 height 10
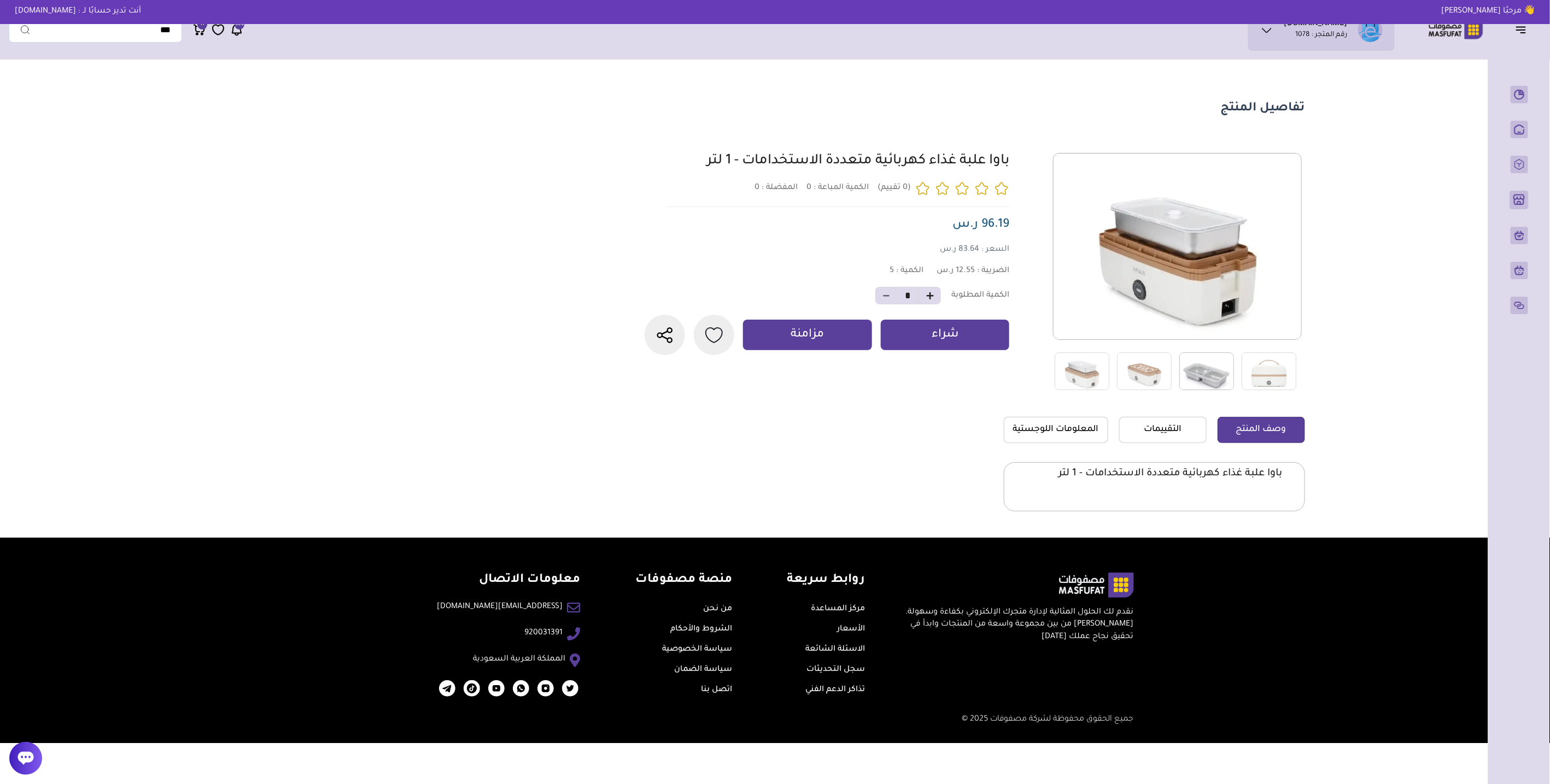
click at [1185, 372] on img at bounding box center [1206, 371] width 54 height 38
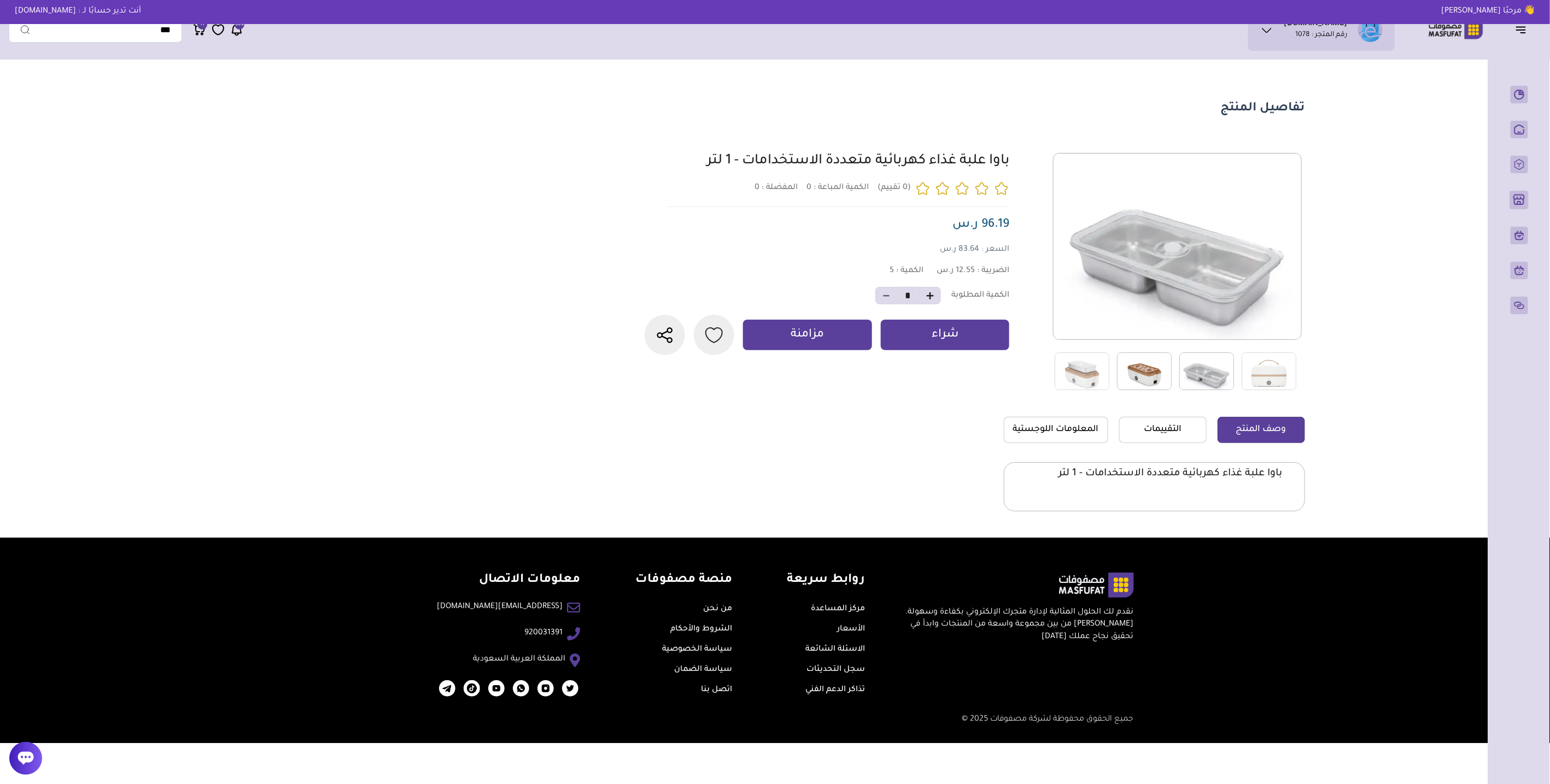
click at [1145, 376] on img at bounding box center [1144, 371] width 54 height 38
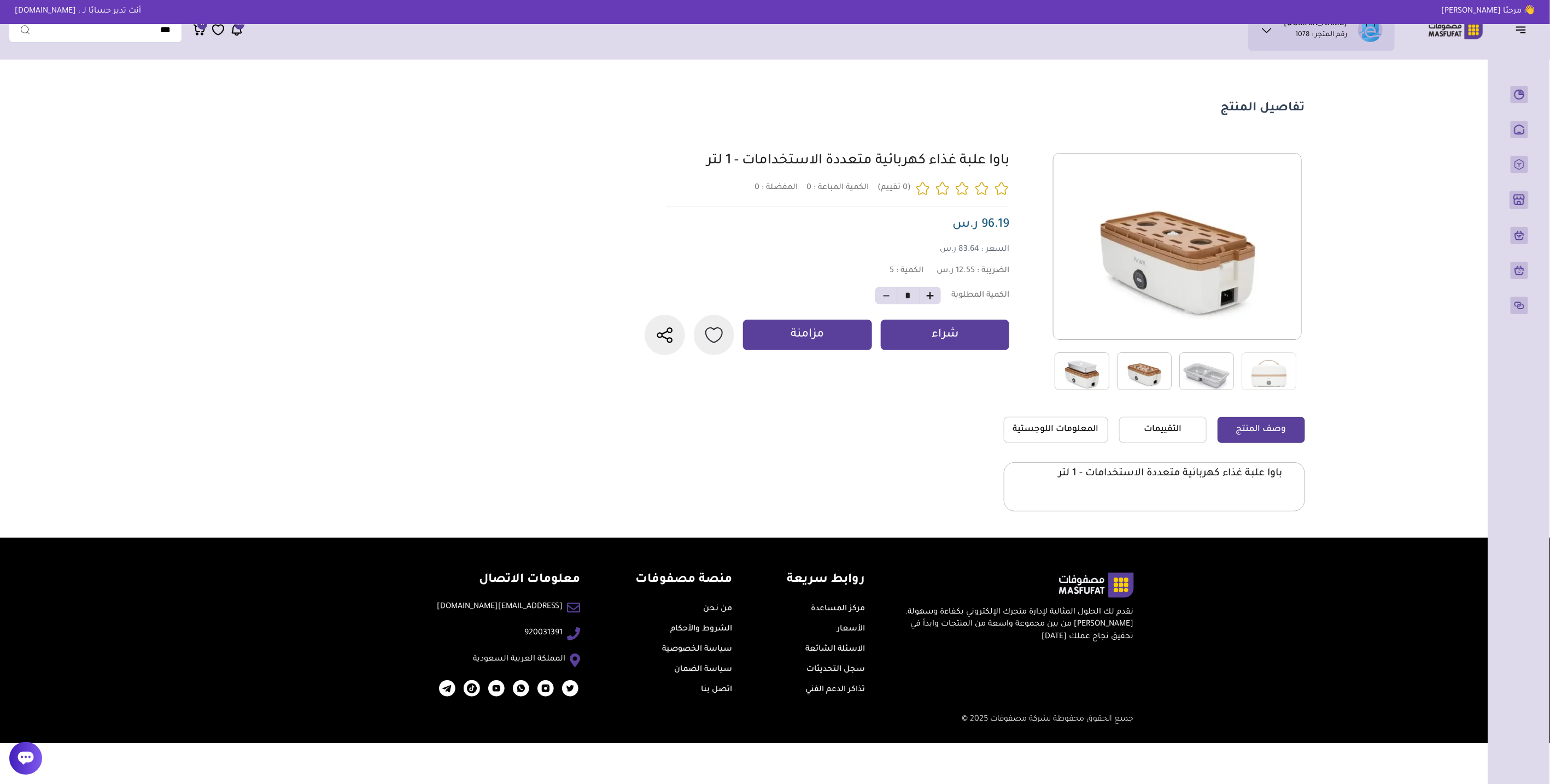
click at [1090, 377] on img at bounding box center [1082, 371] width 54 height 38
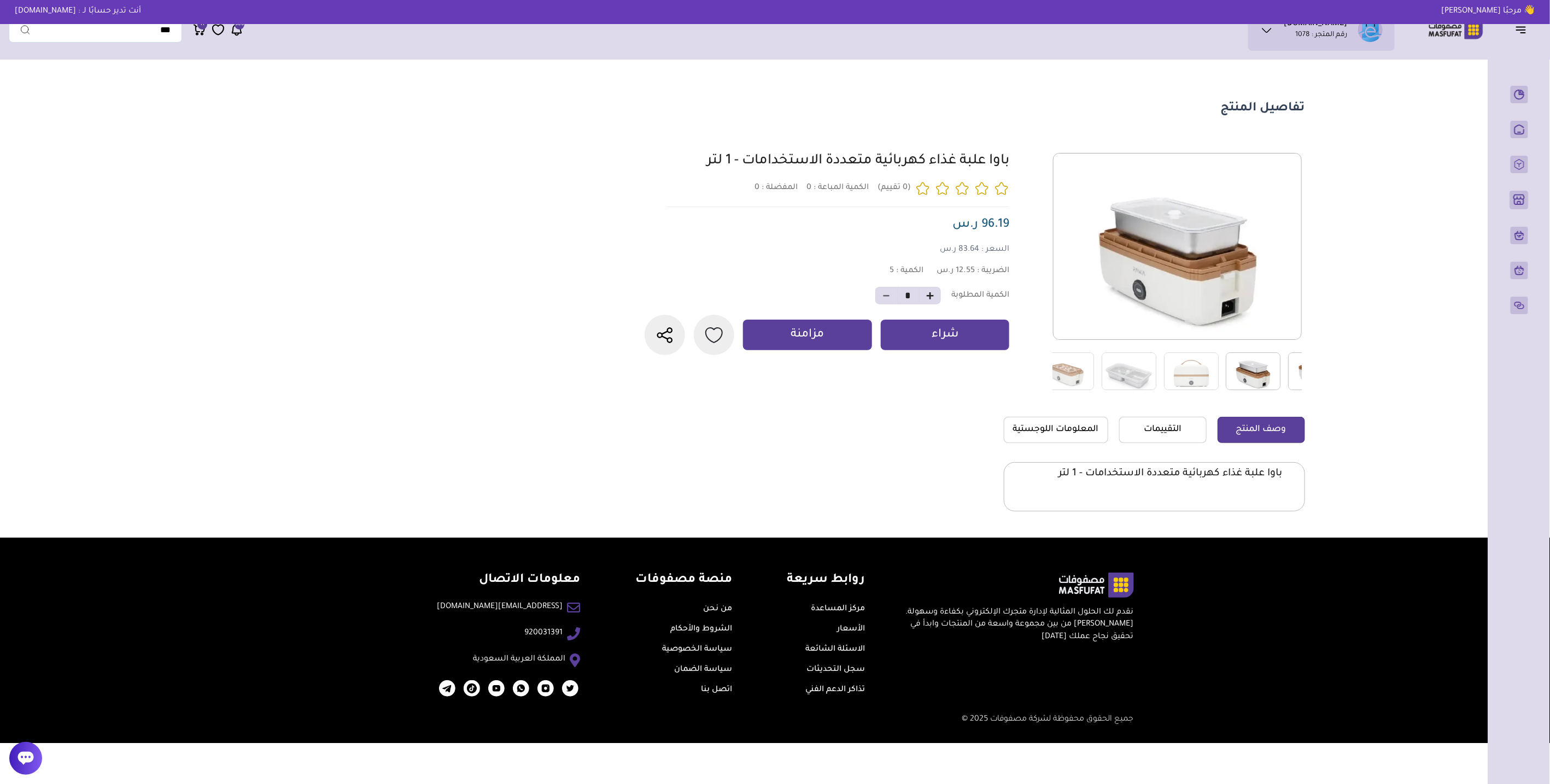
drag, startPoint x: 1087, startPoint y: 379, endPoint x: 1258, endPoint y: 387, distance: 171.2
click at [1258, 387] on img at bounding box center [1253, 371] width 54 height 38
click at [1182, 379] on img at bounding box center [1206, 371] width 54 height 38
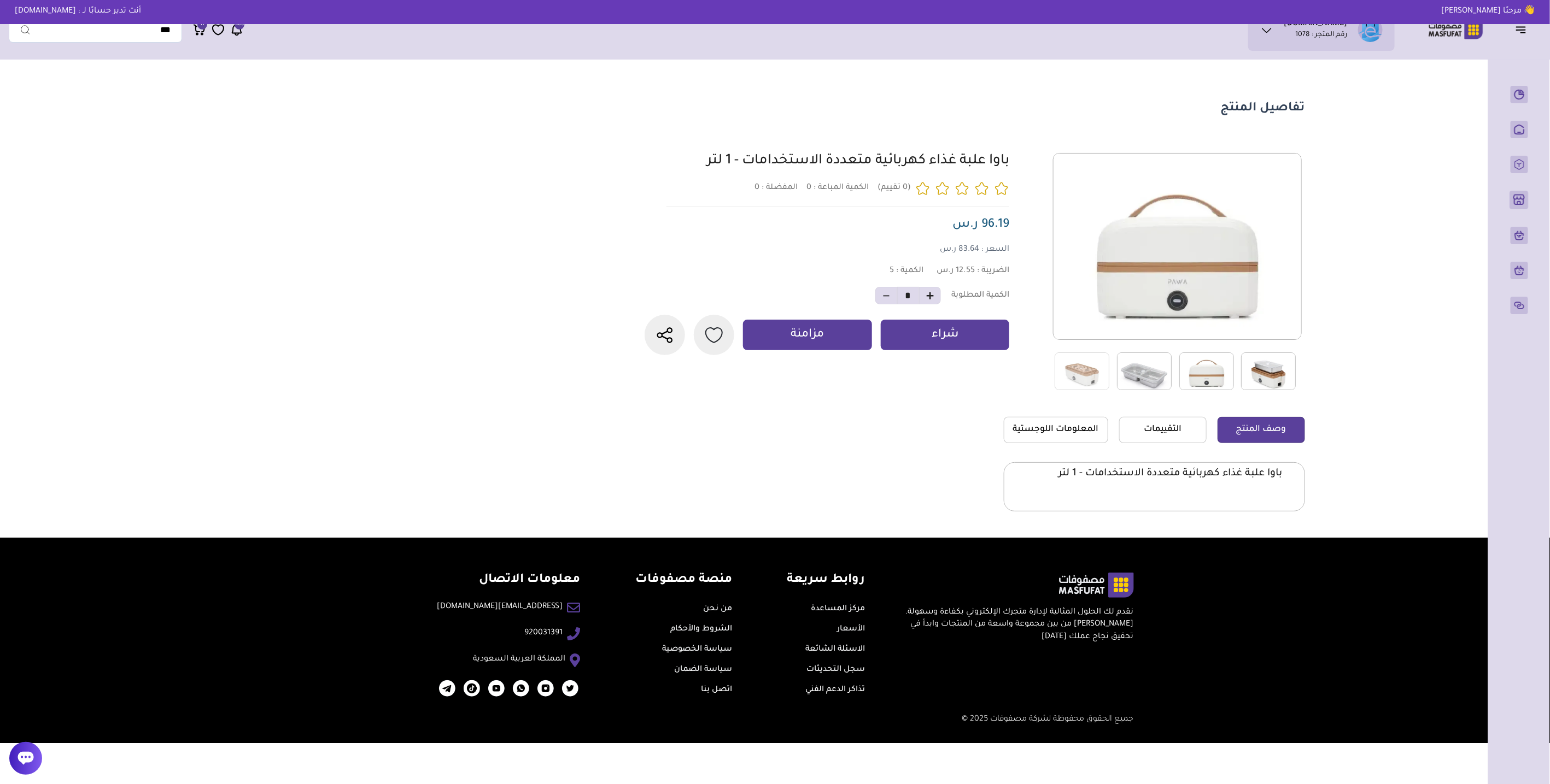
click at [1130, 381] on img at bounding box center [1144, 371] width 54 height 38
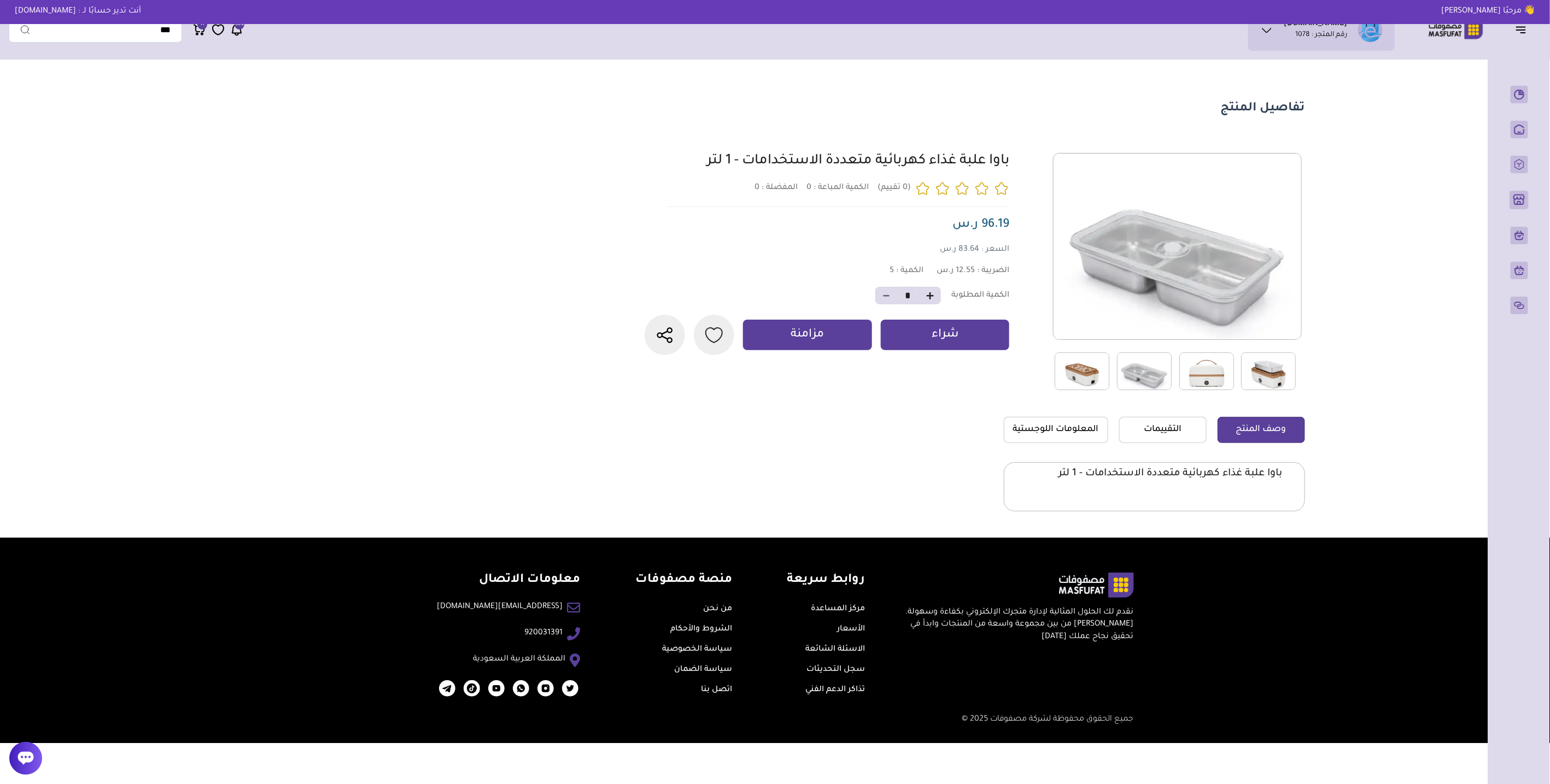
click at [1081, 380] on img at bounding box center [1082, 371] width 54 height 38
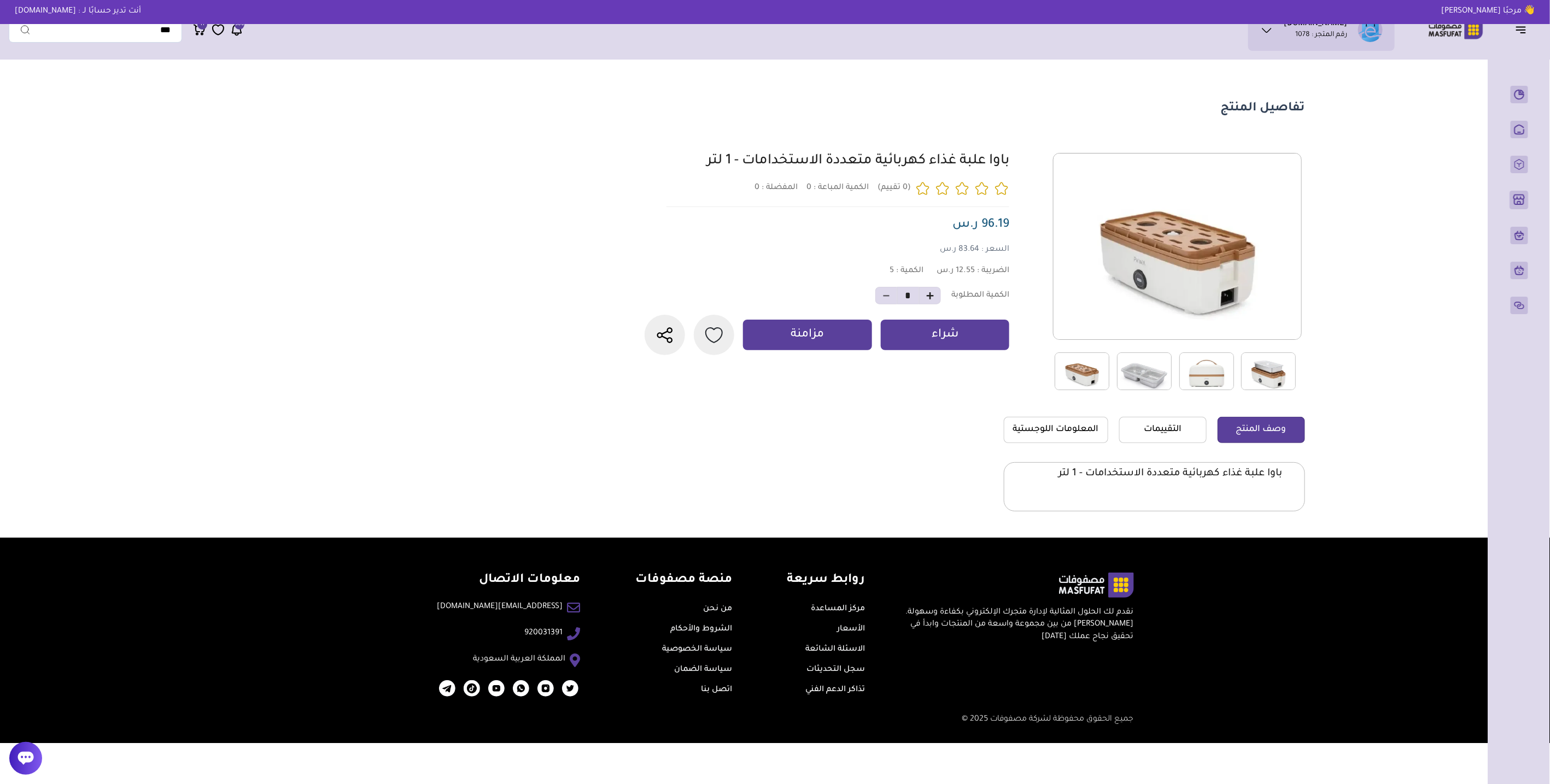
drag, startPoint x: 1081, startPoint y: 379, endPoint x: 1210, endPoint y: 381, distance: 129.0
click at [1210, 381] on div at bounding box center [1426, 371] width 746 height 39
